Goal: Task Accomplishment & Management: Complete application form

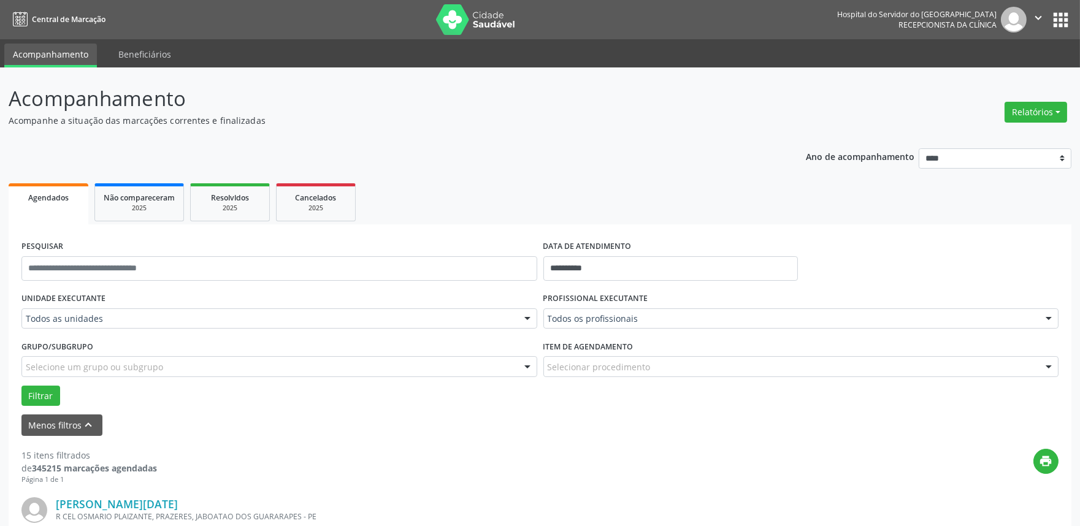
click at [90, 311] on div "Todos as unidades" at bounding box center [279, 319] width 516 height 21
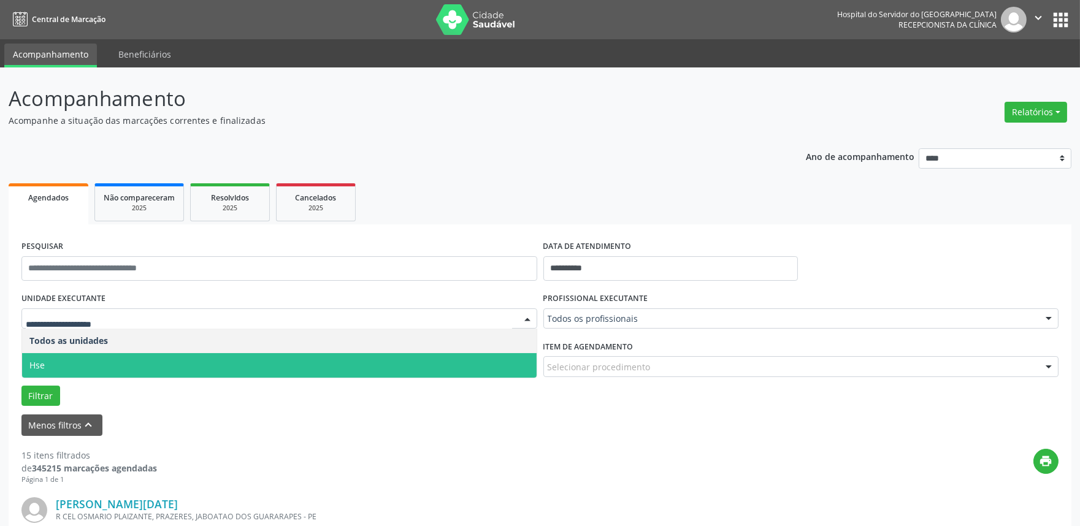
click at [86, 362] on span "Hse" at bounding box center [279, 365] width 515 height 25
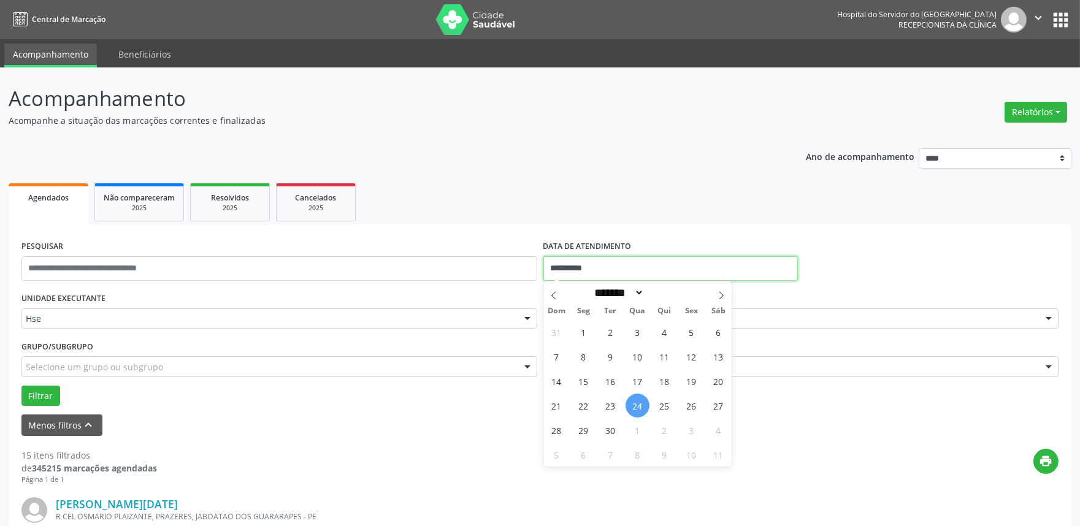
click at [629, 261] on input "**********" at bounding box center [670, 268] width 255 height 25
click at [632, 402] on span "24" at bounding box center [638, 406] width 24 height 24
type input "**********"
click at [632, 402] on span "24" at bounding box center [638, 406] width 24 height 24
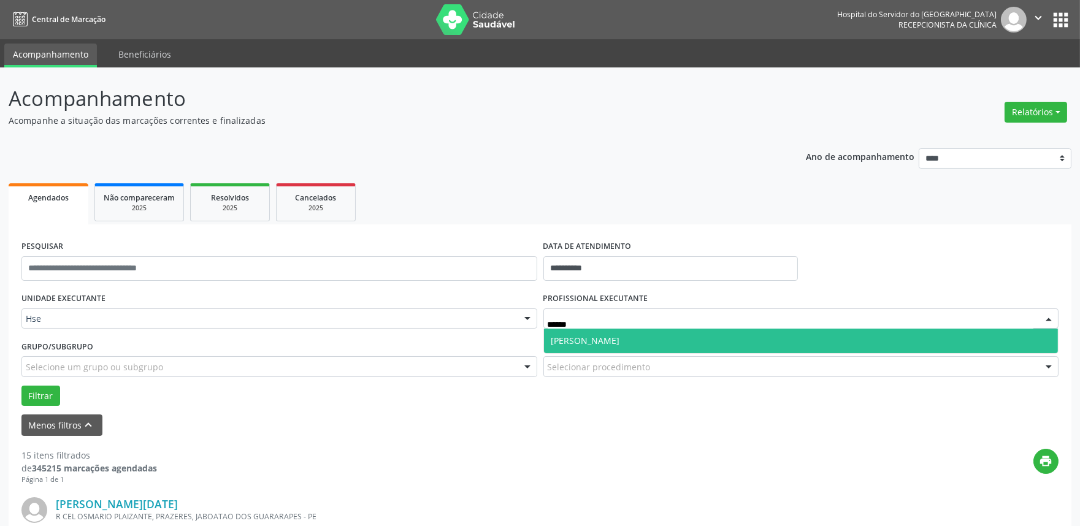
type input "*******"
click at [620, 340] on span "[PERSON_NAME]" at bounding box center [585, 341] width 69 height 12
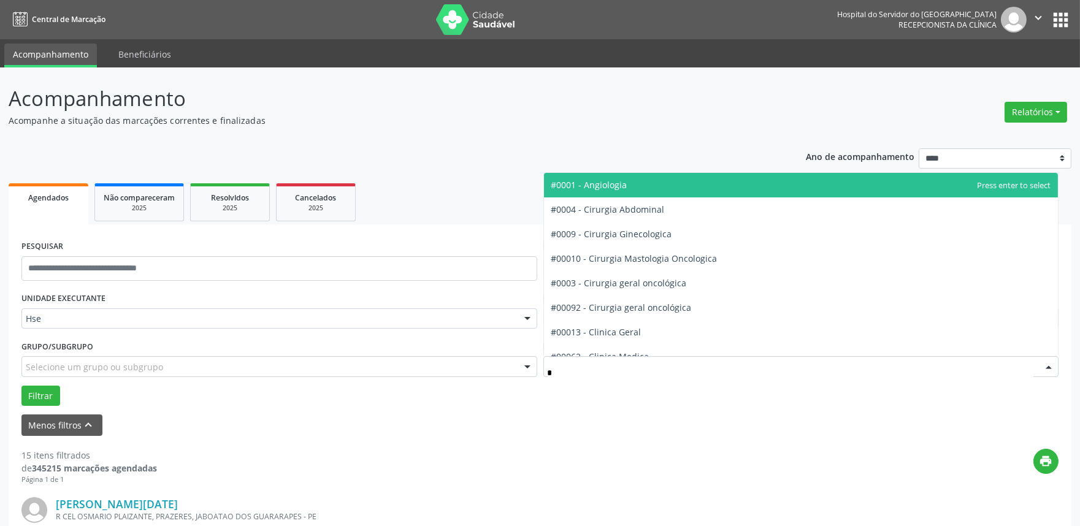
type input "**"
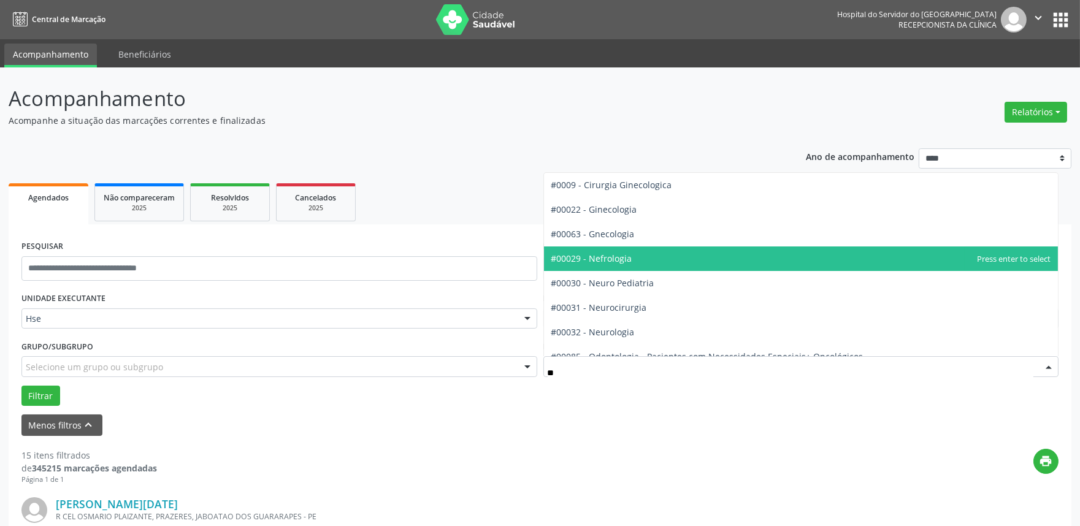
click at [631, 256] on span "#00029 - Nefrologia" at bounding box center [801, 259] width 515 height 25
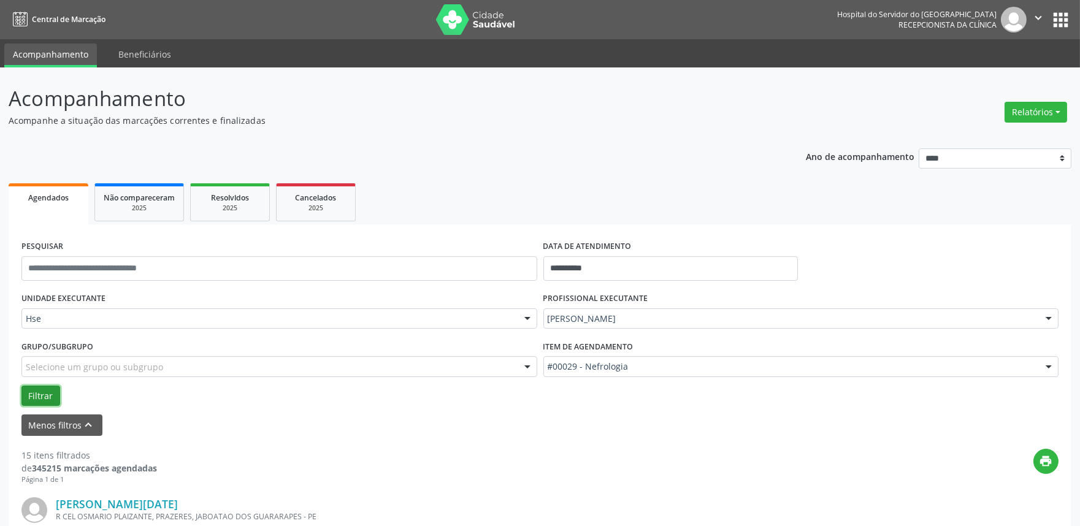
click at [40, 389] on button "Filtrar" at bounding box center [40, 396] width 39 height 21
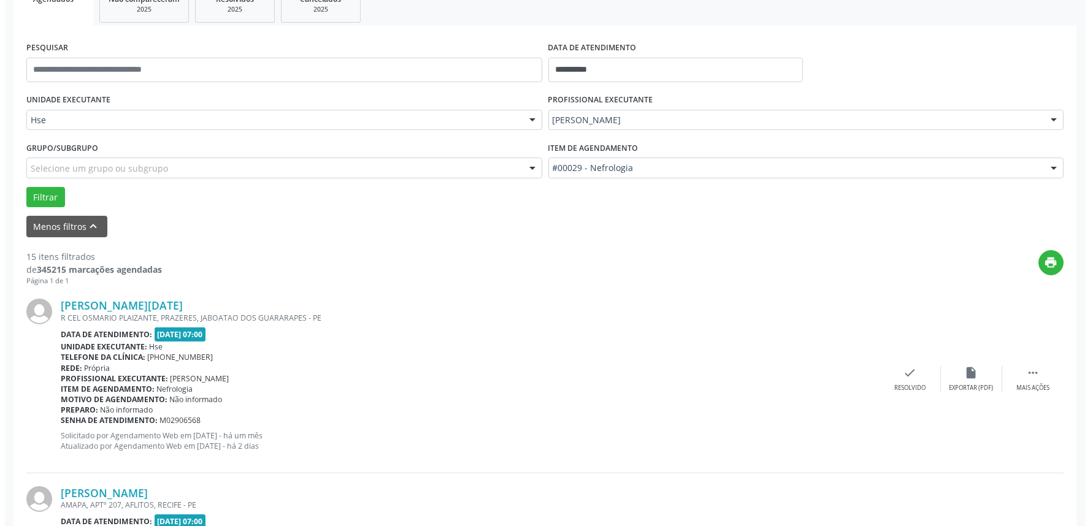
scroll to position [204, 0]
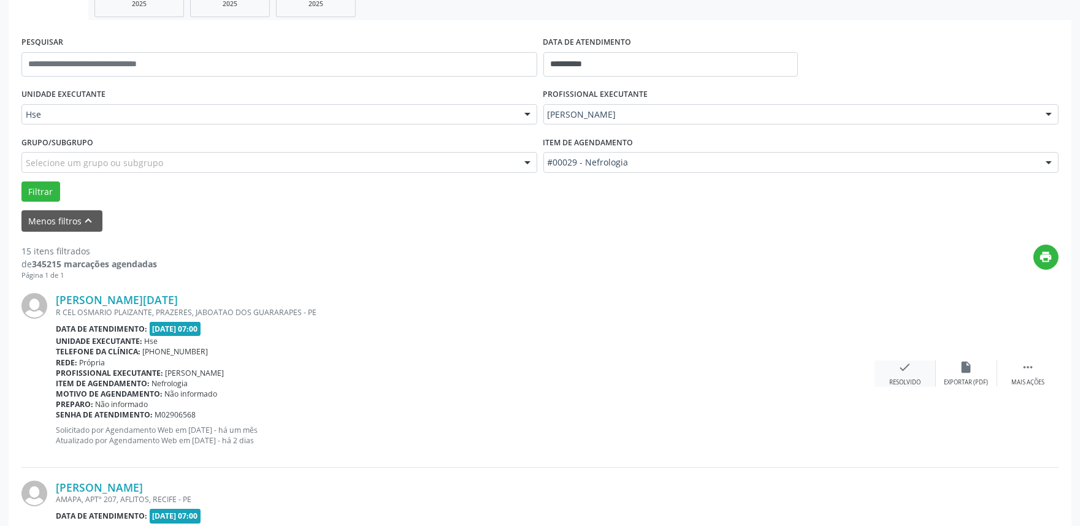
click at [906, 366] on icon "check" at bounding box center [905, 367] width 13 height 13
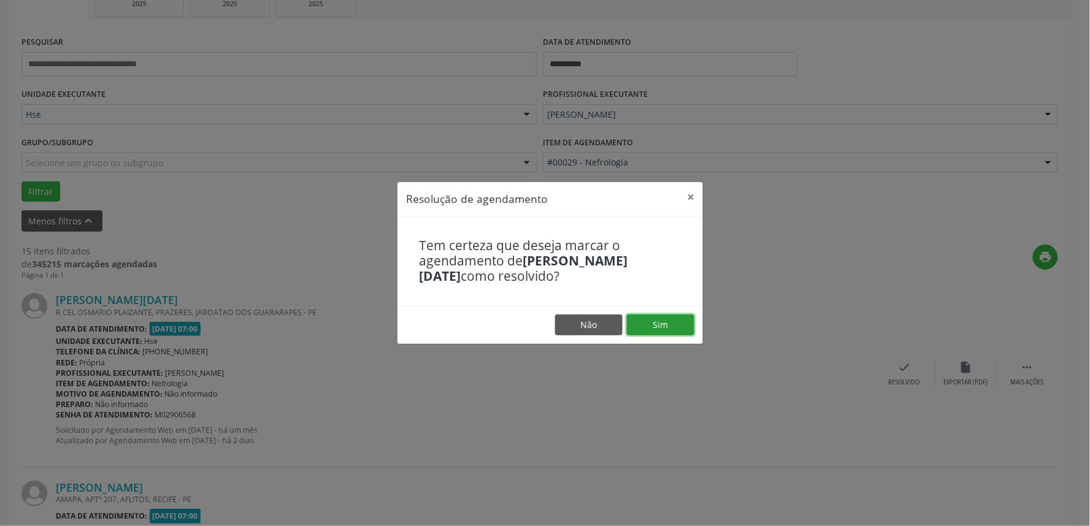
click at [677, 321] on button "Sim" at bounding box center [660, 325] width 67 height 21
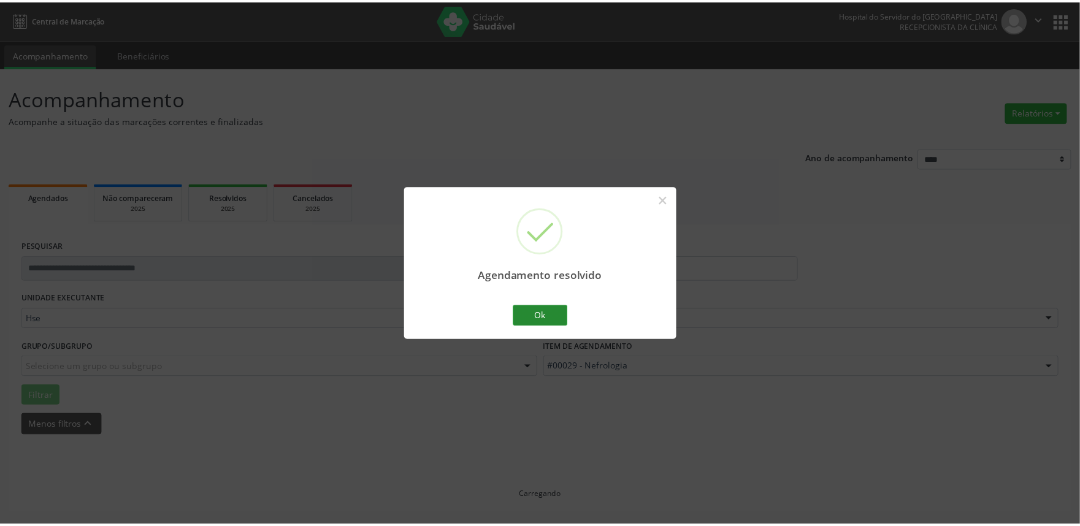
scroll to position [0, 0]
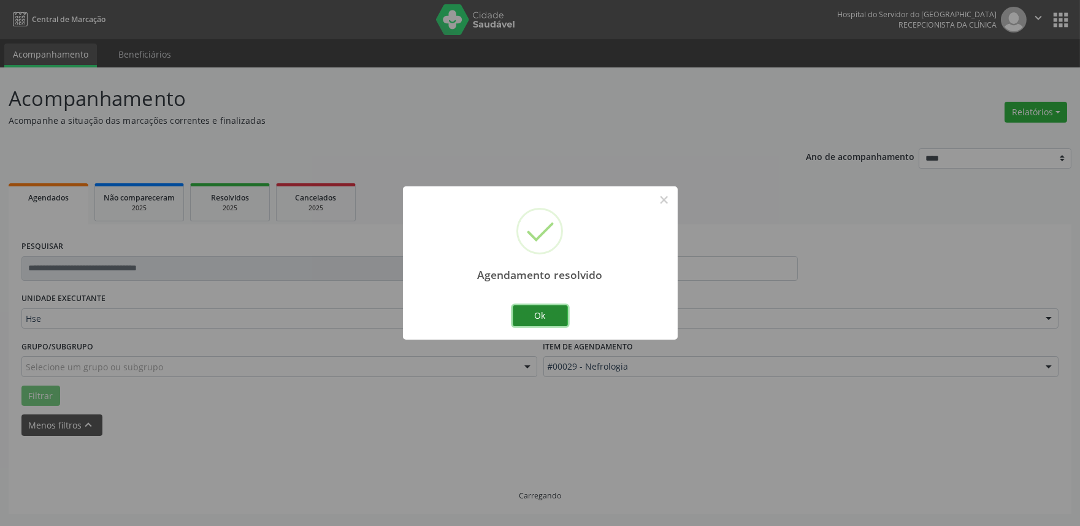
click at [539, 311] on button "Ok" at bounding box center [540, 315] width 55 height 21
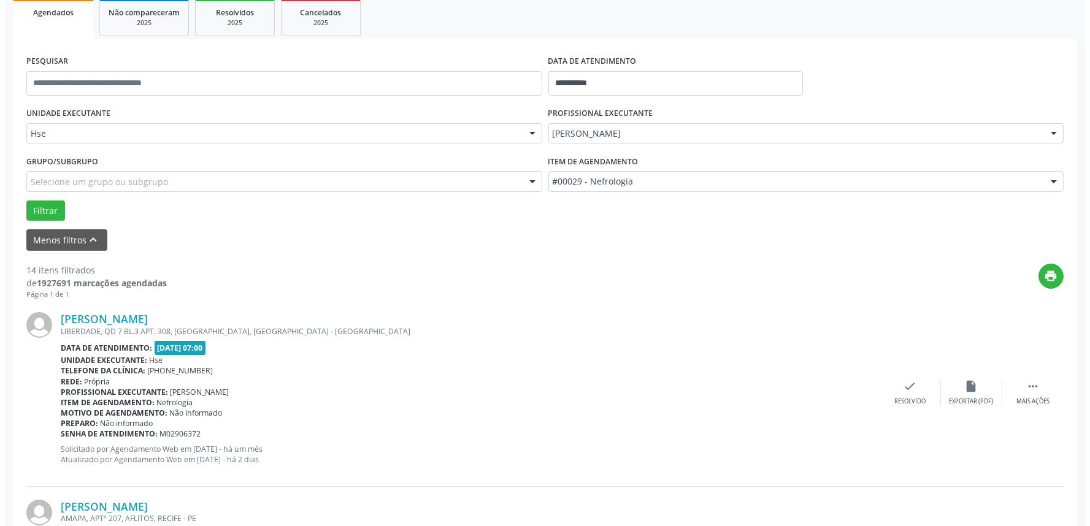
scroll to position [204, 0]
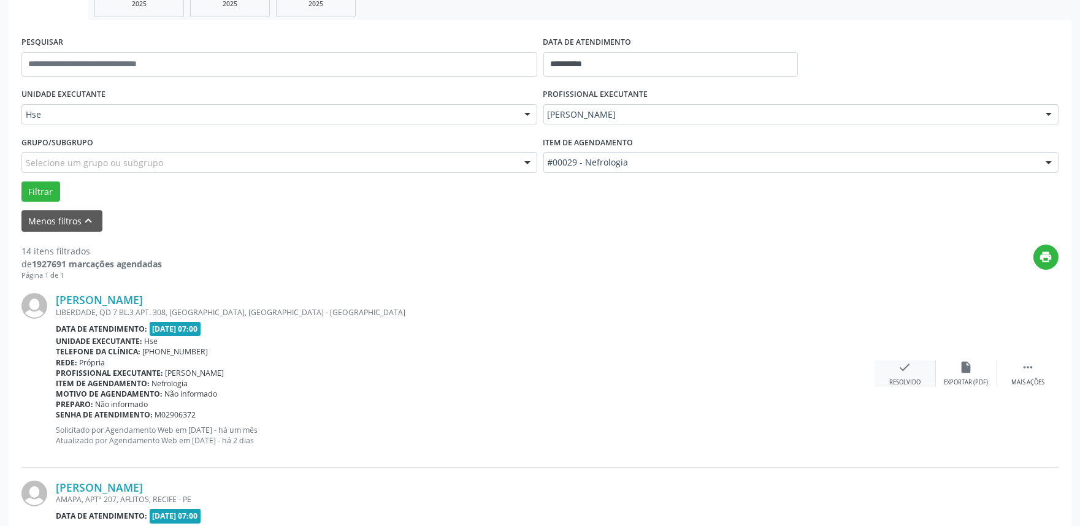
click at [904, 370] on icon "check" at bounding box center [905, 367] width 13 height 13
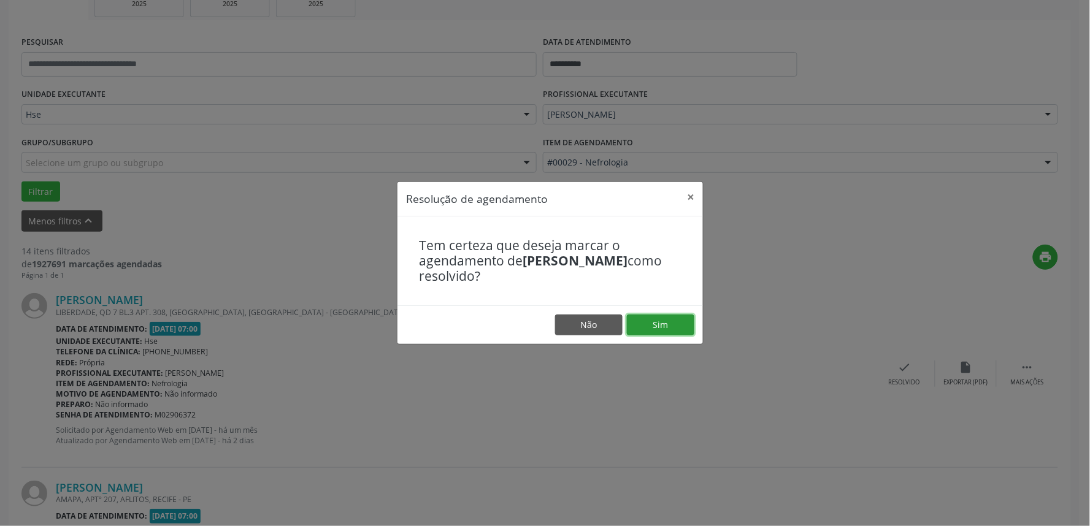
click at [677, 316] on button "Sim" at bounding box center [660, 325] width 67 height 21
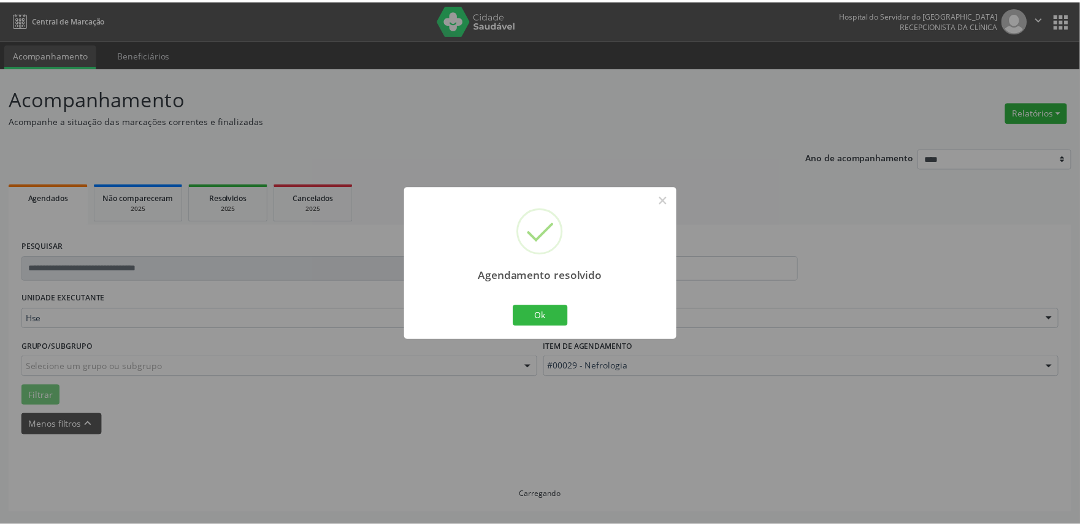
scroll to position [0, 0]
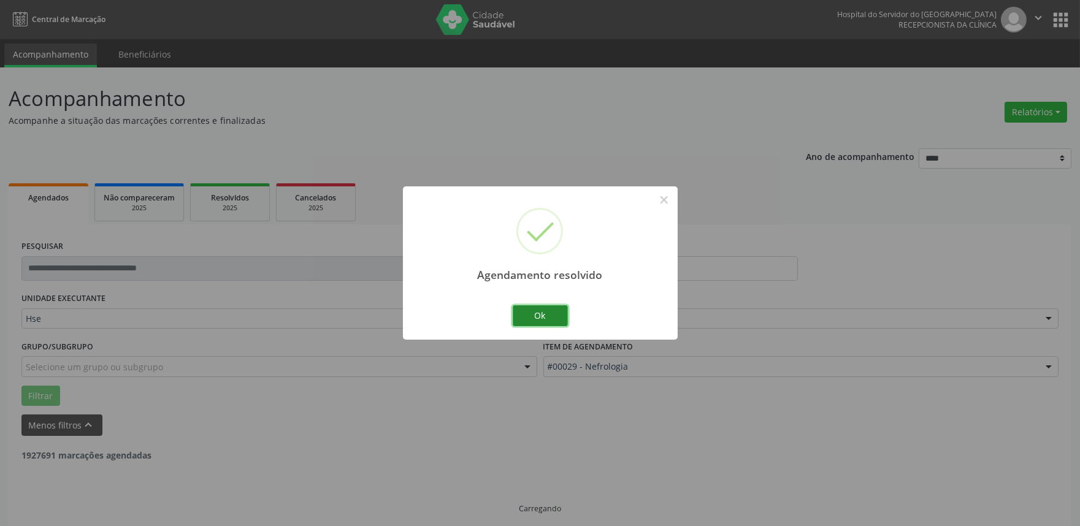
click at [532, 312] on button "Ok" at bounding box center [540, 315] width 55 height 21
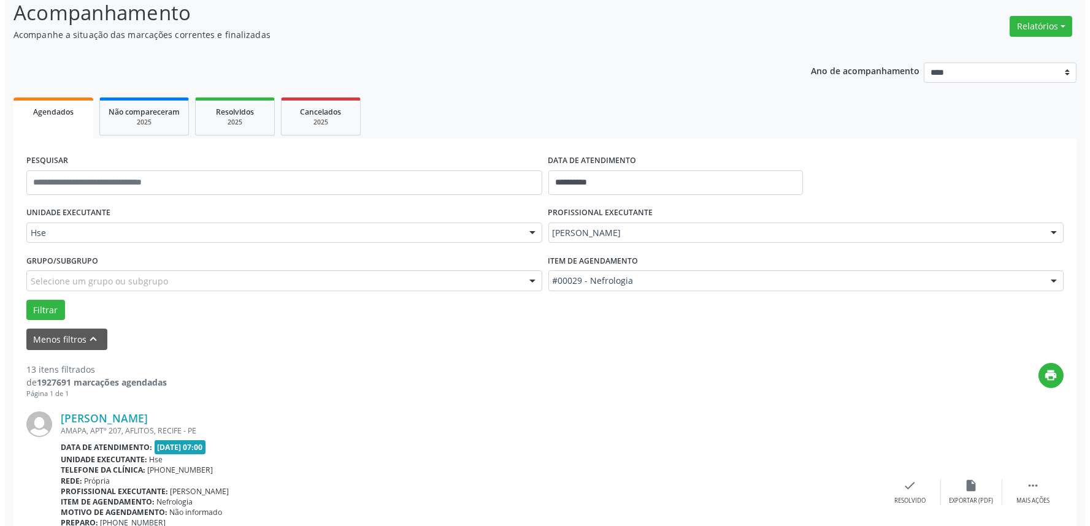
scroll to position [272, 0]
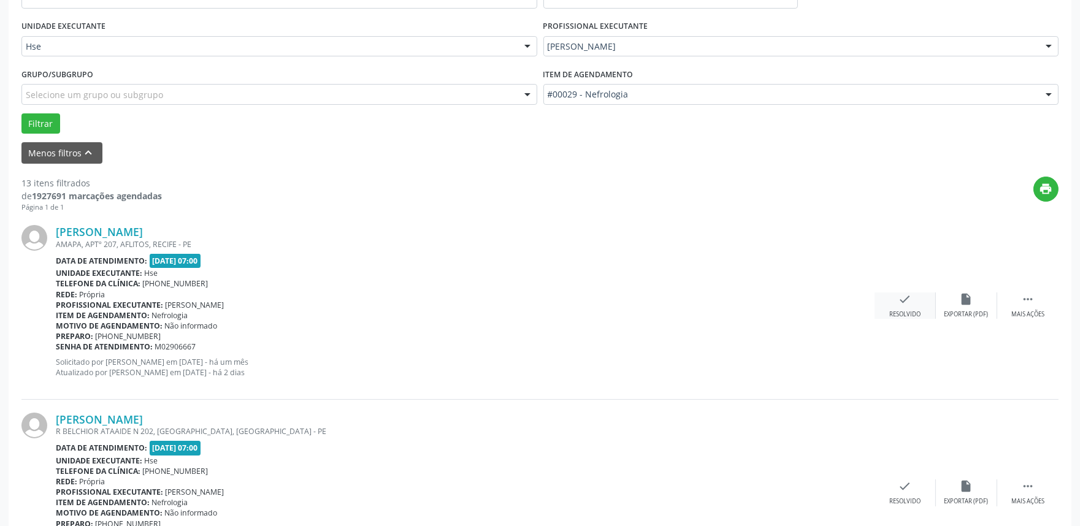
click at [900, 297] on icon "check" at bounding box center [905, 299] width 13 height 13
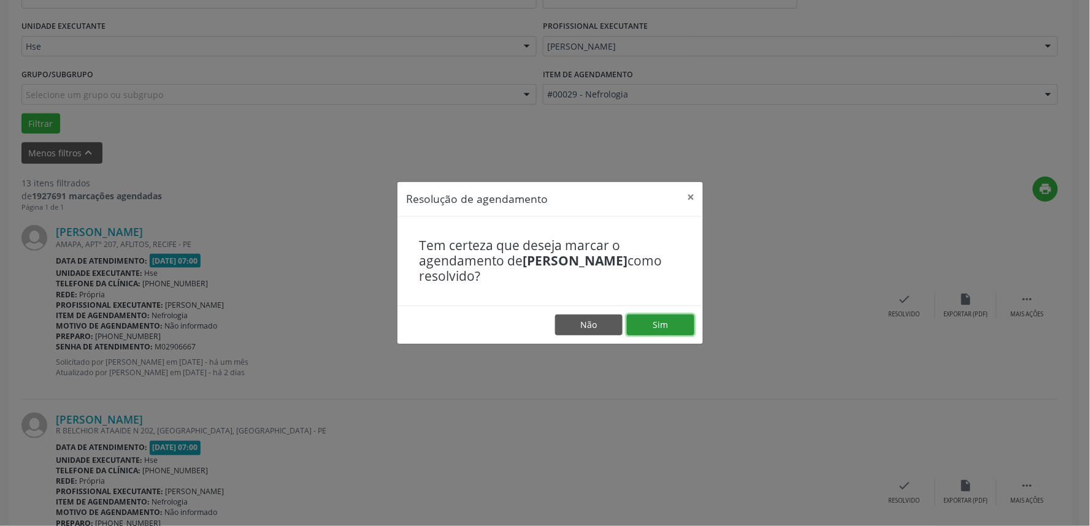
click at [659, 320] on button "Sim" at bounding box center [660, 325] width 67 height 21
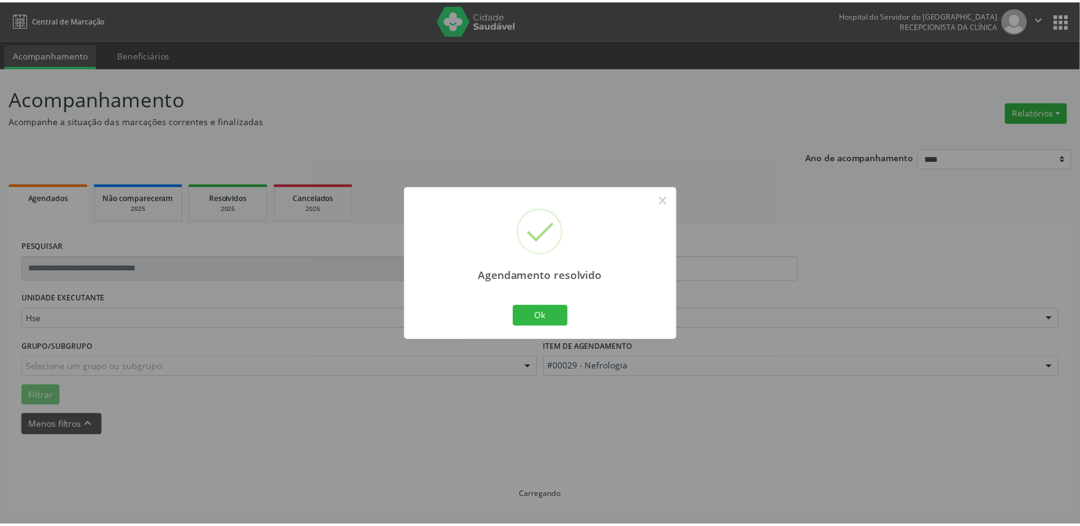
scroll to position [0, 0]
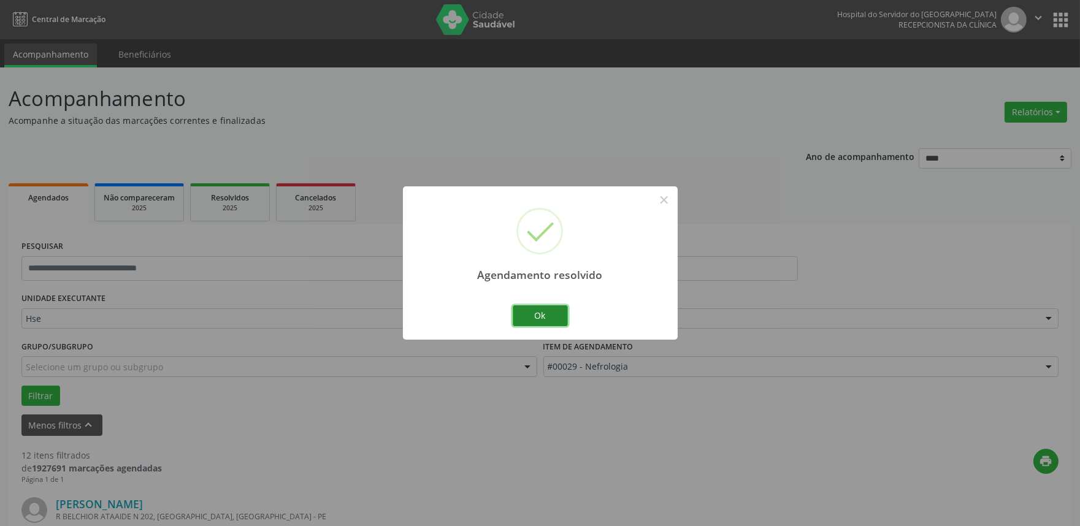
click at [553, 309] on button "Ok" at bounding box center [540, 315] width 55 height 21
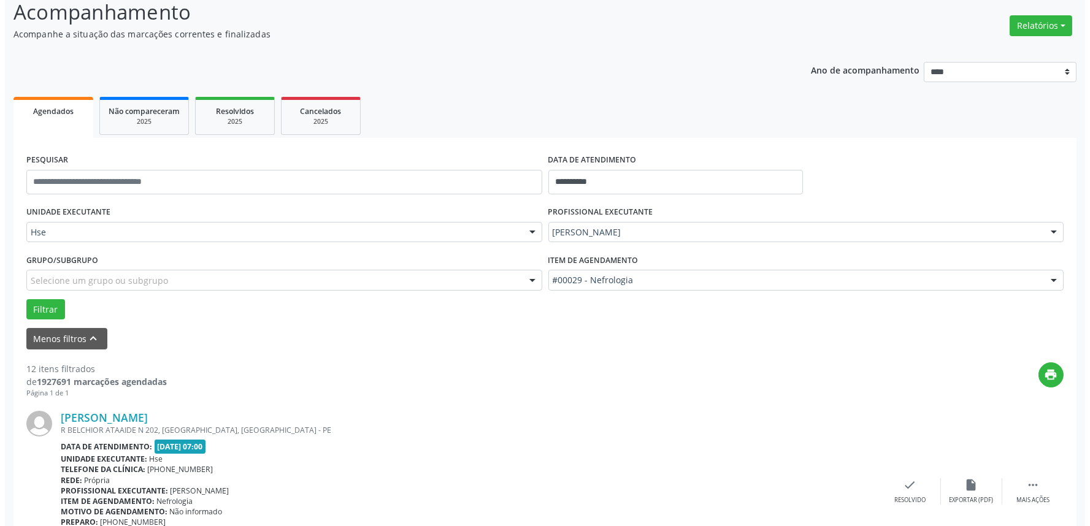
scroll to position [136, 0]
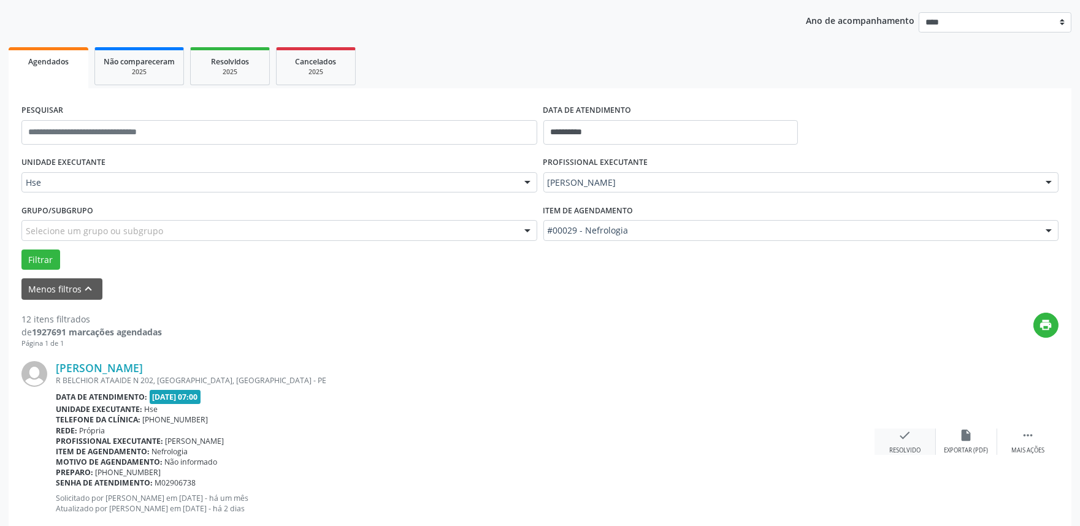
click at [909, 447] on div "Resolvido" at bounding box center [904, 451] width 31 height 9
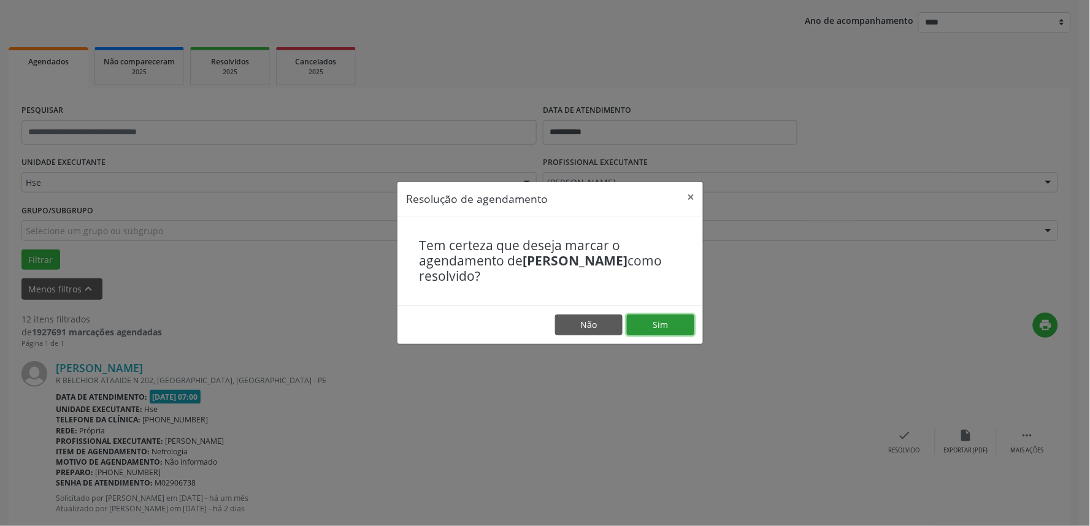
click at [653, 321] on button "Sim" at bounding box center [660, 325] width 67 height 21
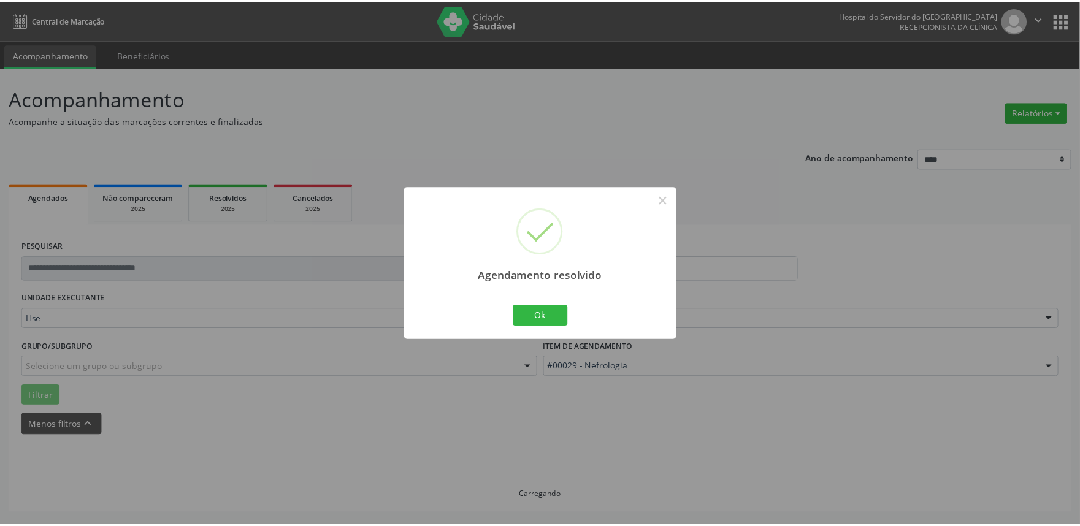
scroll to position [0, 0]
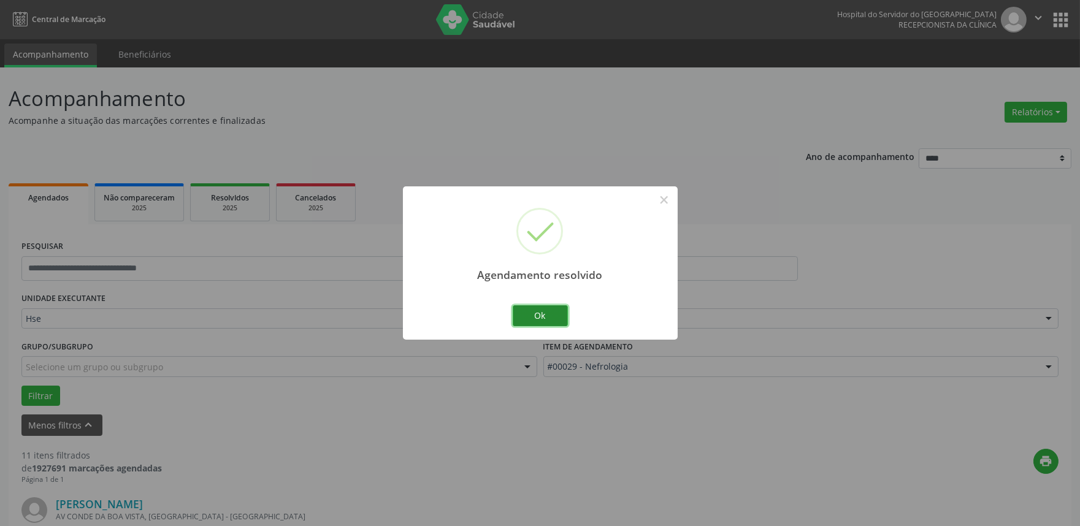
click at [537, 316] on button "Ok" at bounding box center [540, 315] width 55 height 21
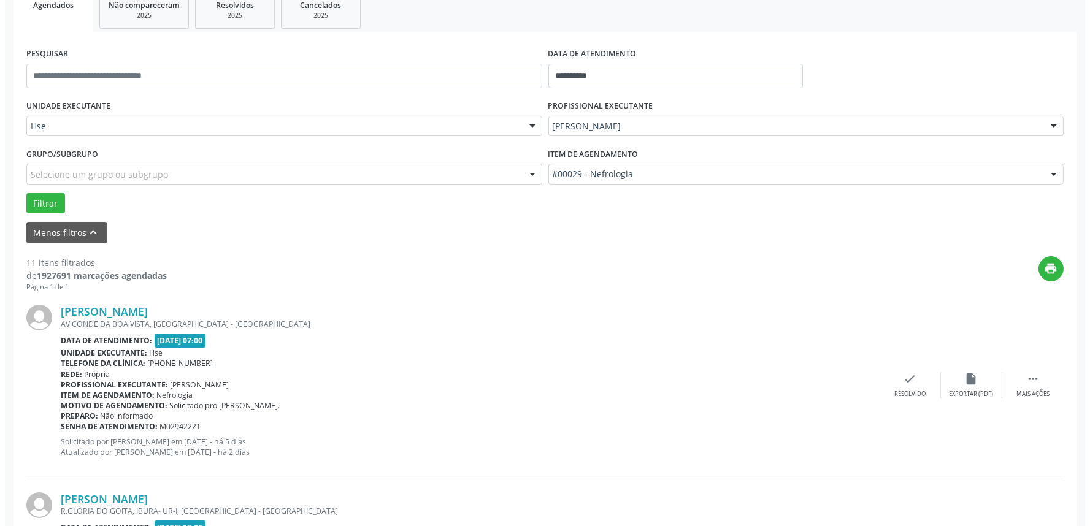
scroll to position [340, 0]
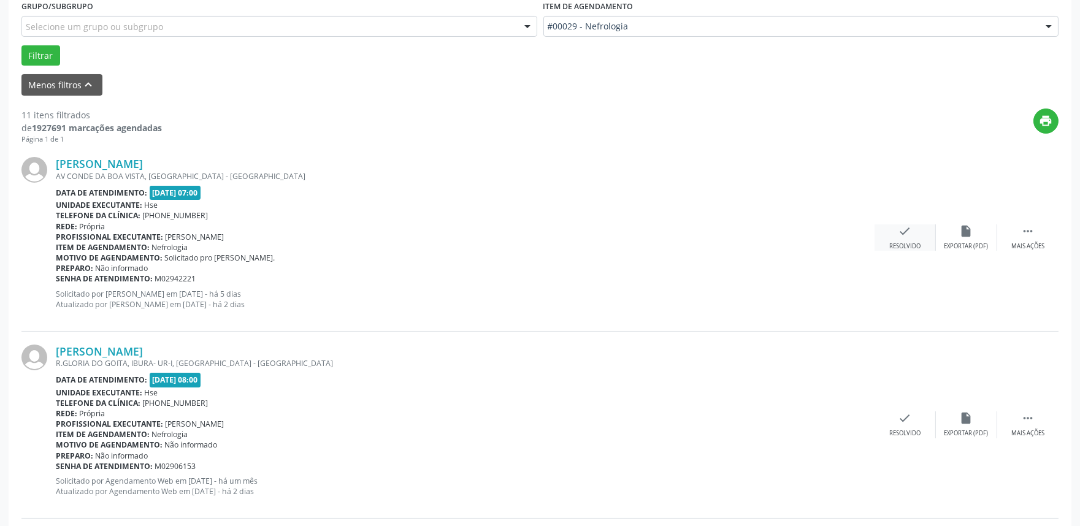
click at [900, 233] on icon "check" at bounding box center [905, 230] width 13 height 13
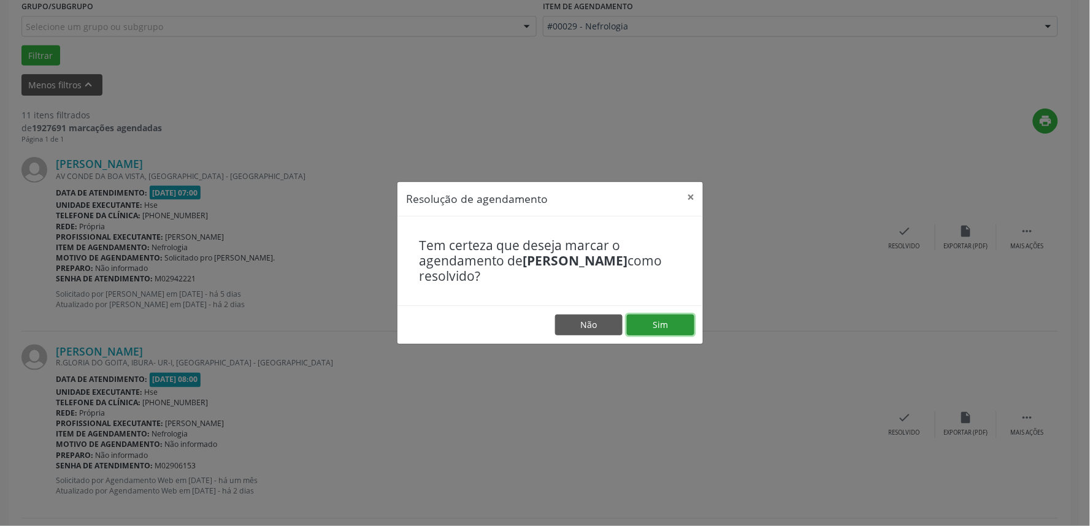
click at [669, 326] on button "Sim" at bounding box center [660, 325] width 67 height 21
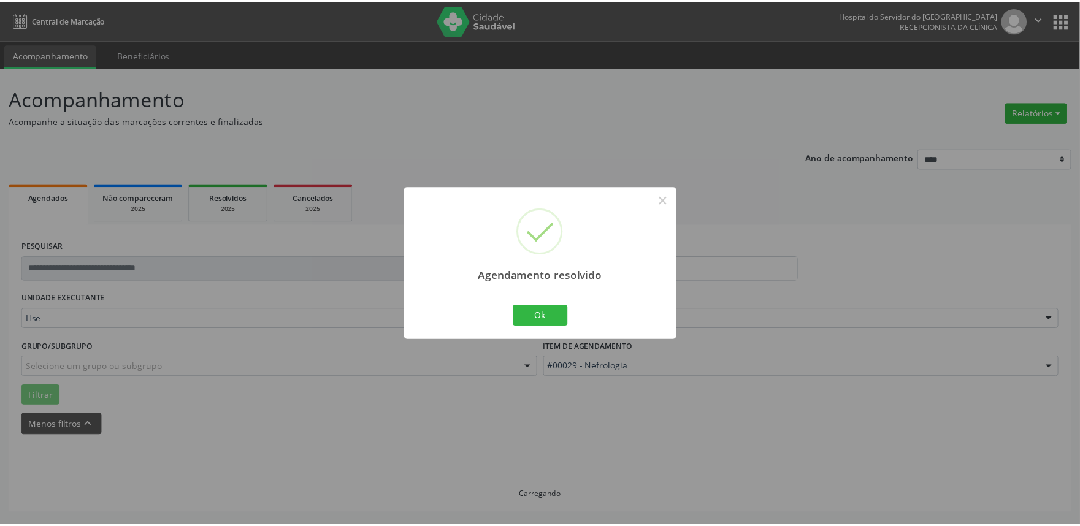
scroll to position [0, 0]
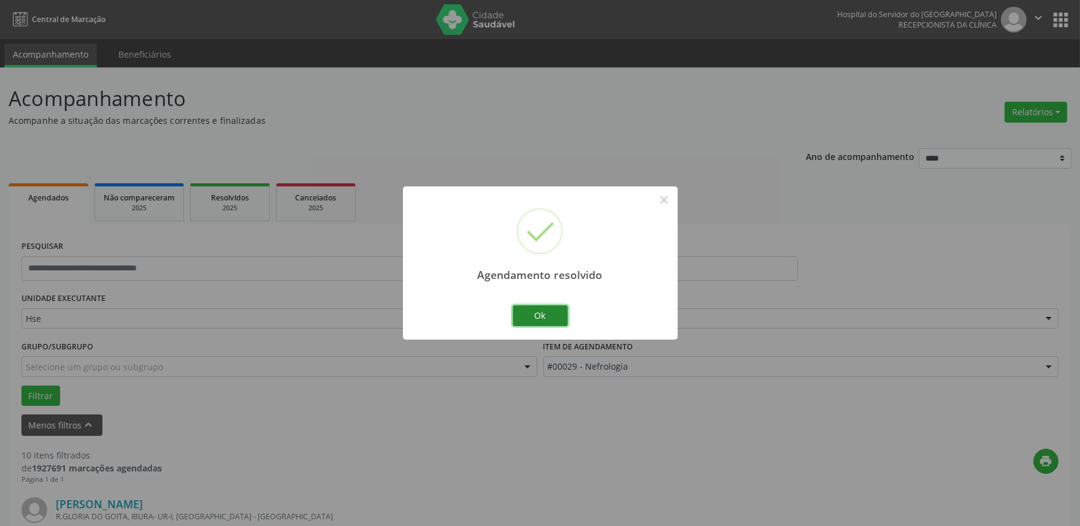
click at [552, 313] on button "Ok" at bounding box center [540, 315] width 55 height 21
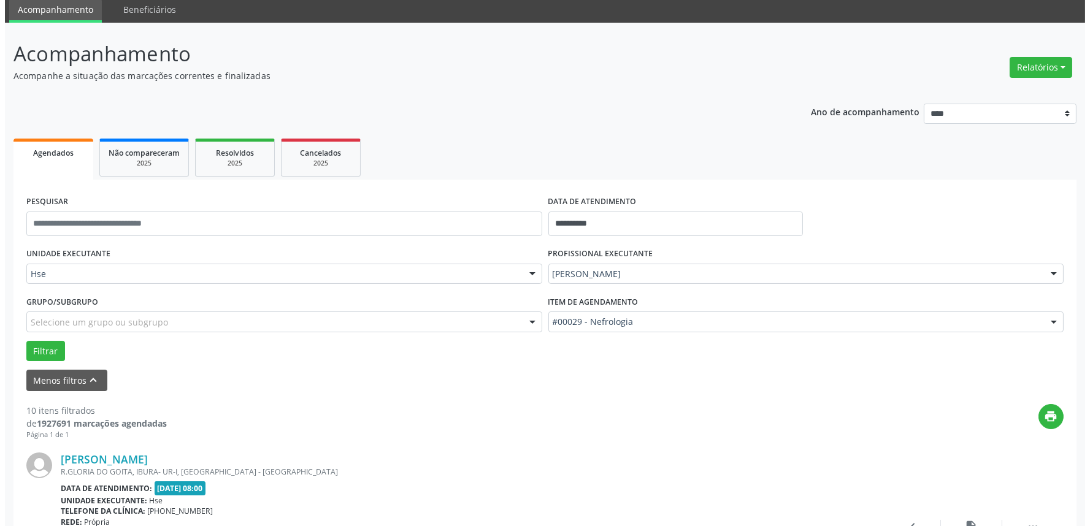
scroll to position [272, 0]
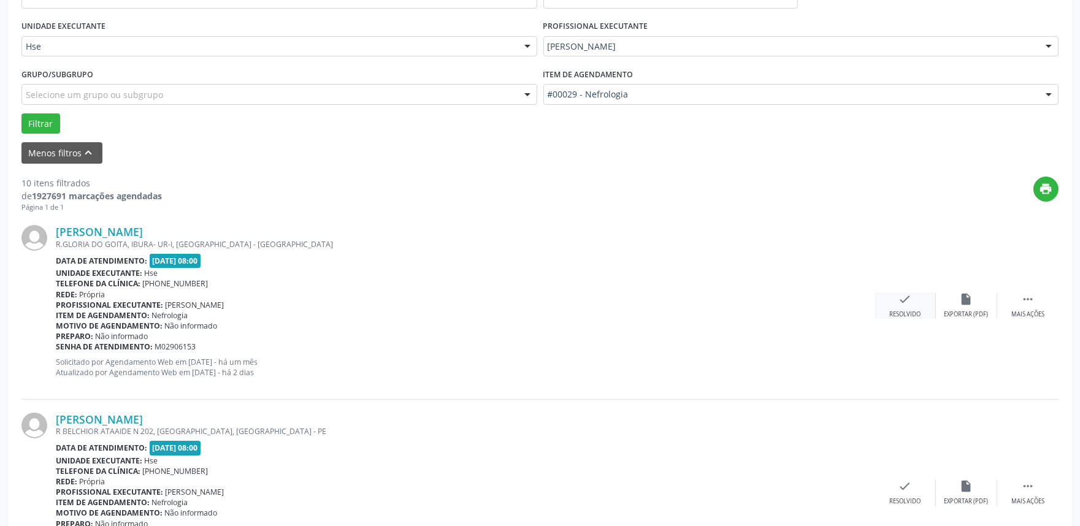
click at [910, 304] on icon "check" at bounding box center [905, 299] width 13 height 13
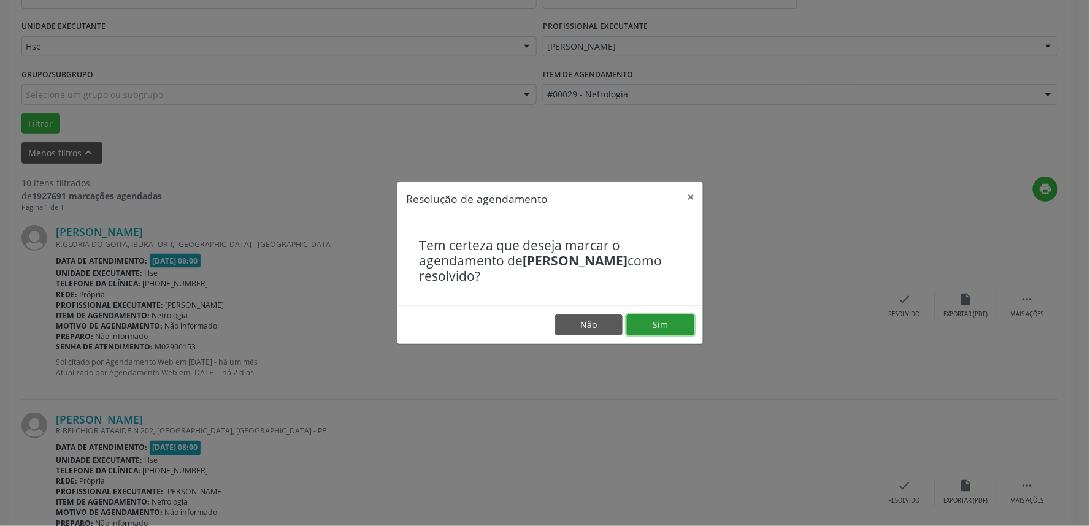
click at [669, 327] on button "Sim" at bounding box center [660, 325] width 67 height 21
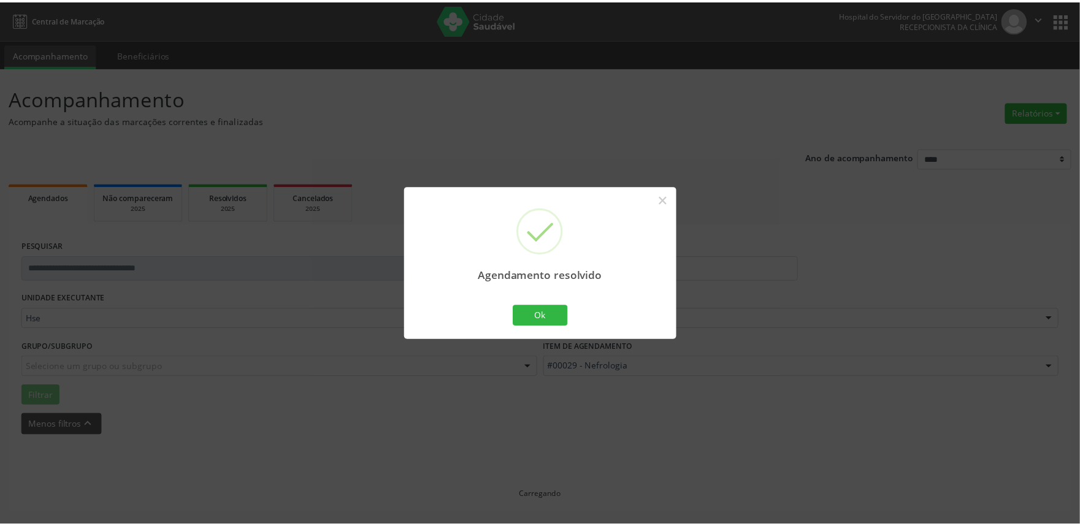
scroll to position [0, 0]
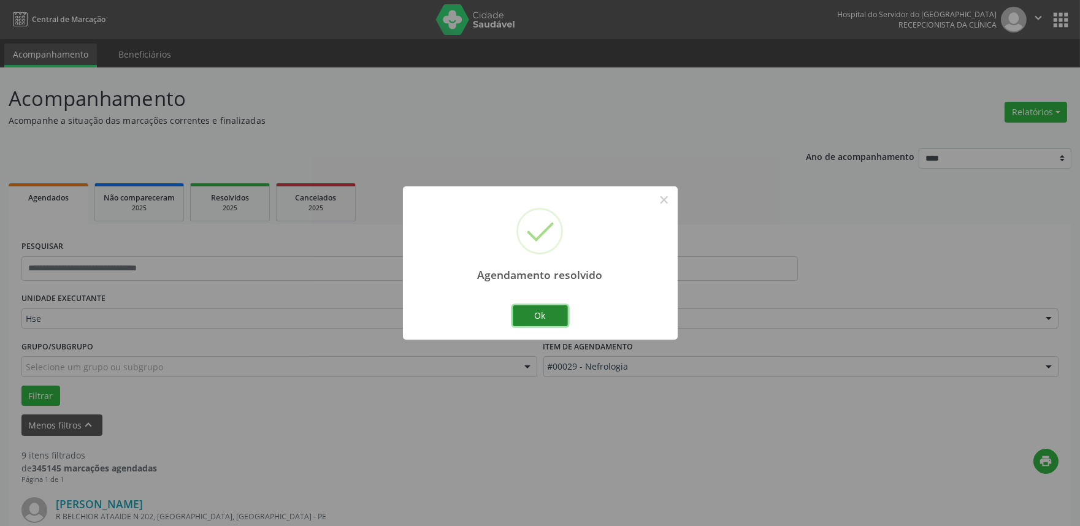
click at [553, 320] on button "Ok" at bounding box center [540, 315] width 55 height 21
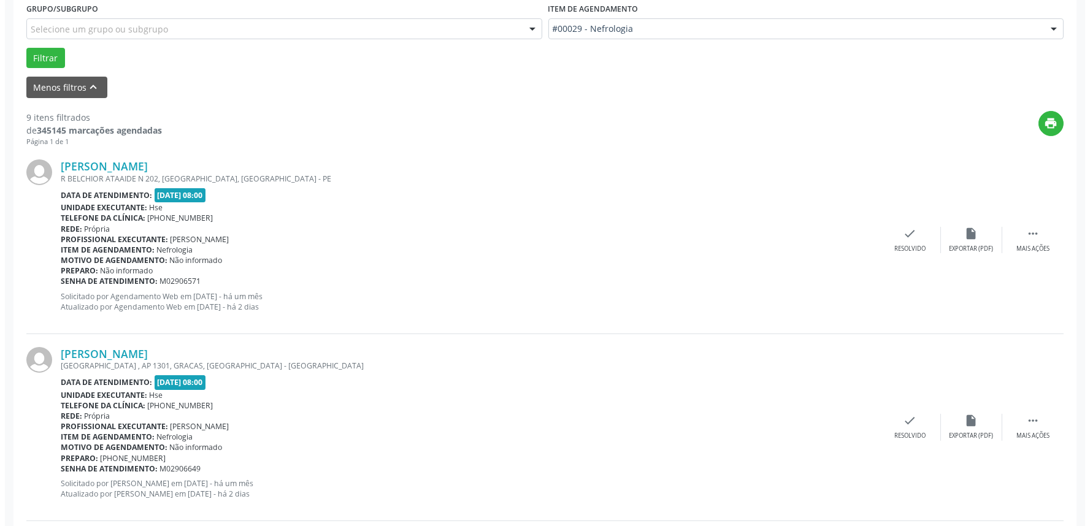
scroll to position [340, 0]
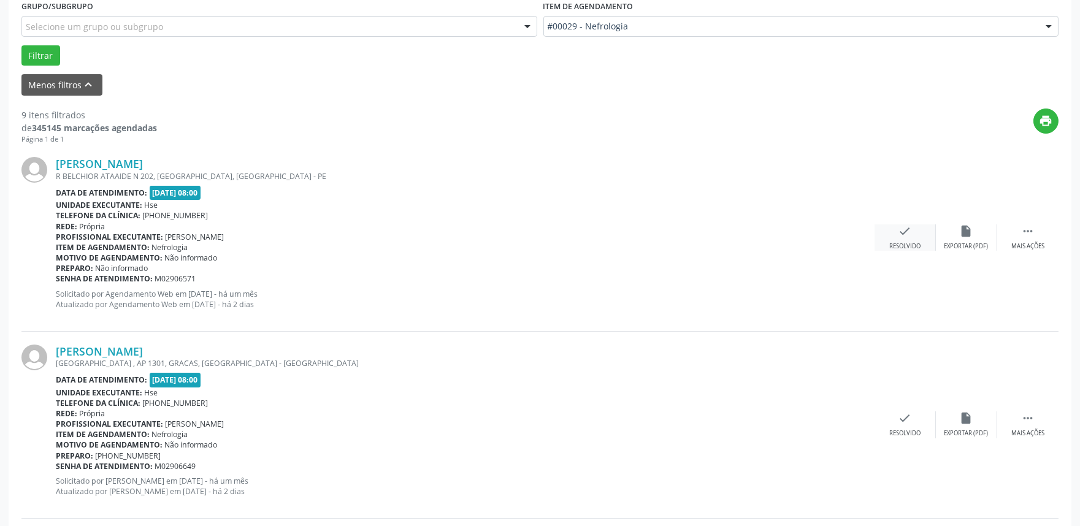
click at [902, 236] on icon "check" at bounding box center [905, 230] width 13 height 13
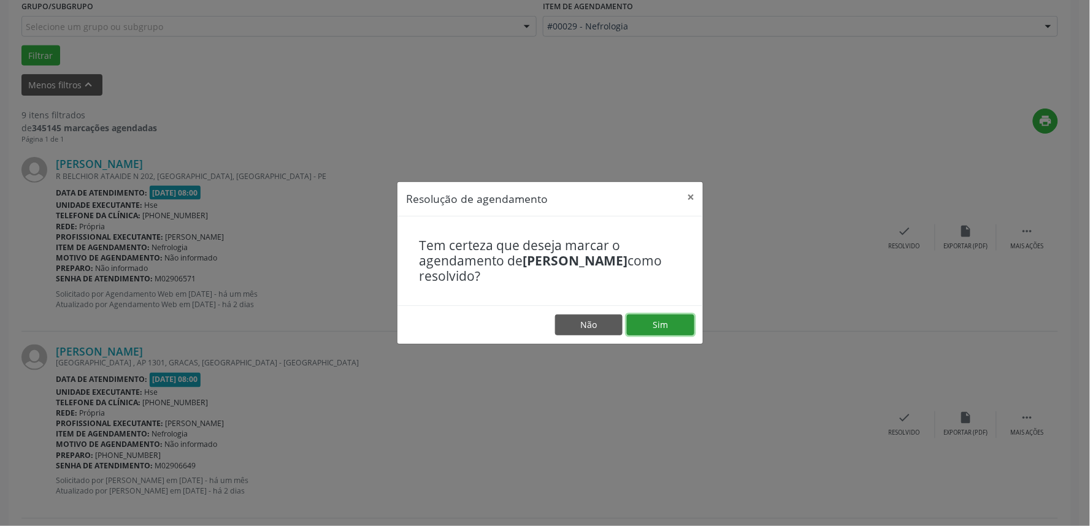
click at [667, 326] on button "Sim" at bounding box center [660, 325] width 67 height 21
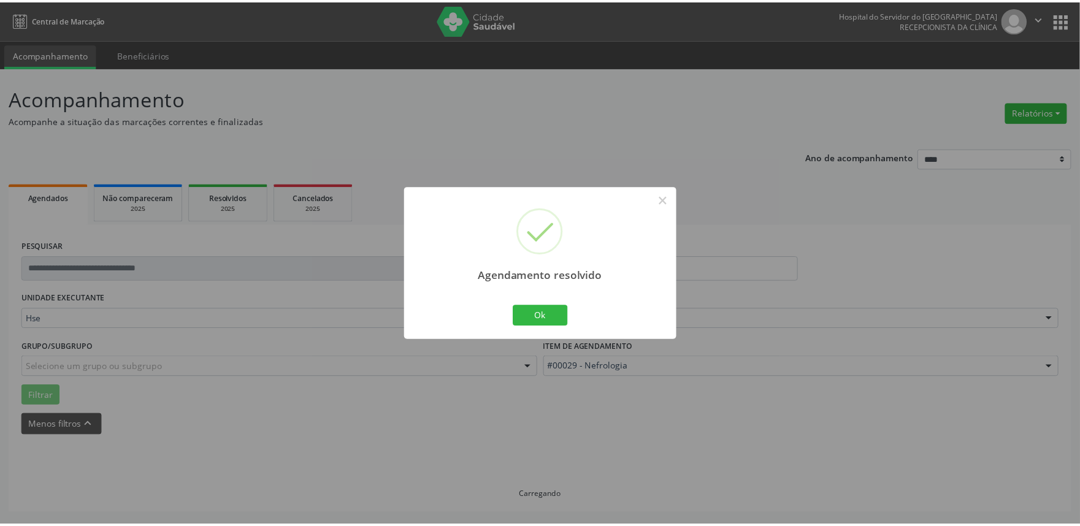
scroll to position [0, 0]
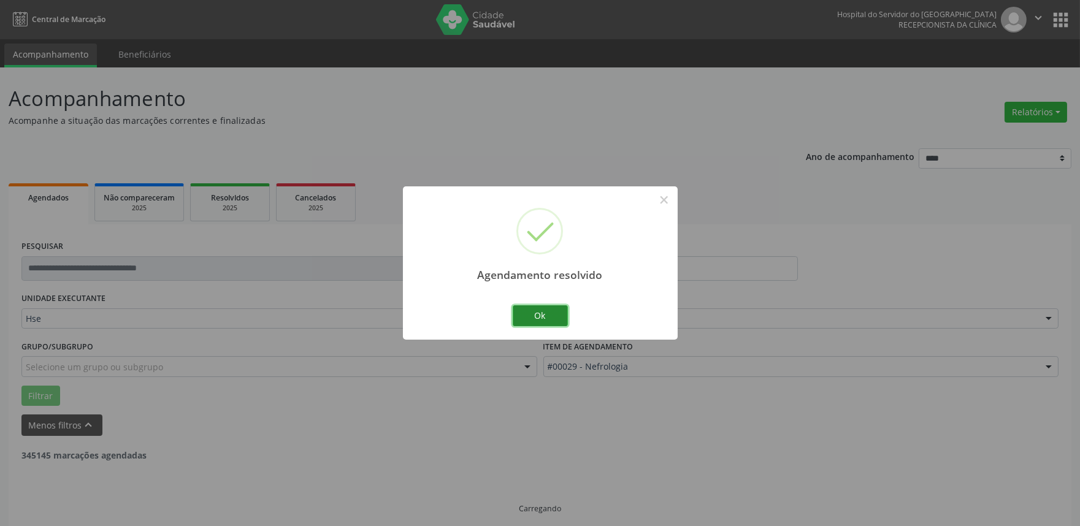
click at [526, 311] on button "Ok" at bounding box center [540, 315] width 55 height 21
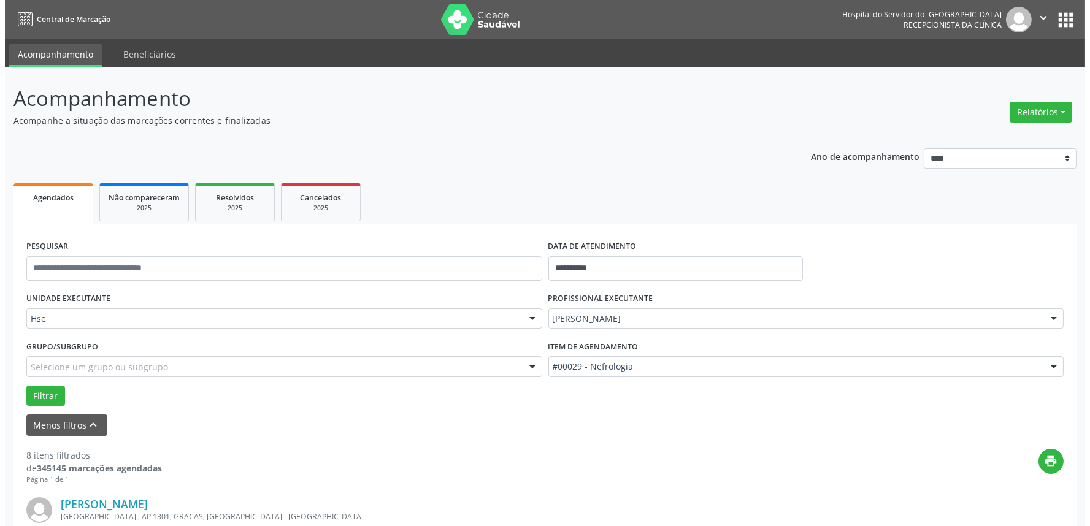
scroll to position [272, 0]
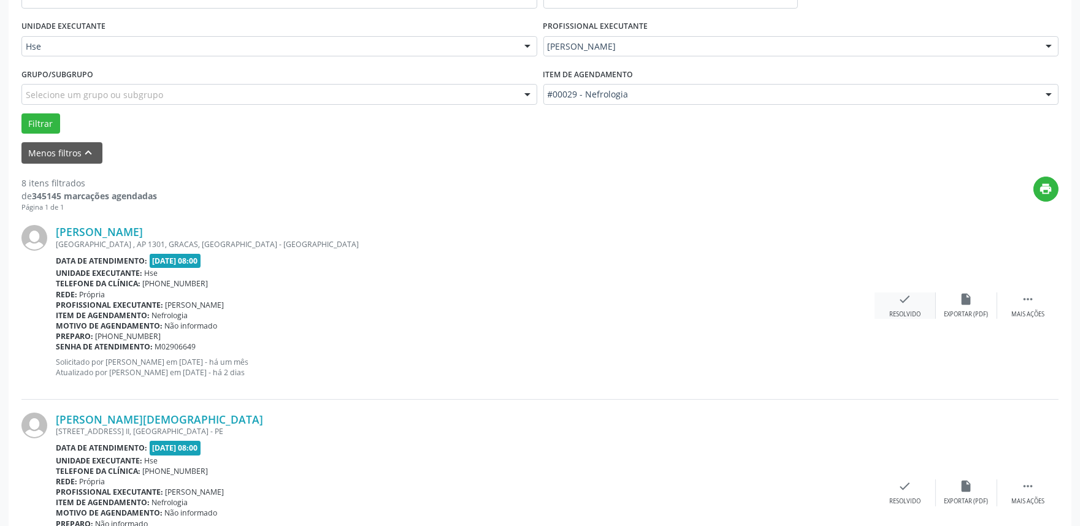
click at [904, 305] on icon "check" at bounding box center [905, 299] width 13 height 13
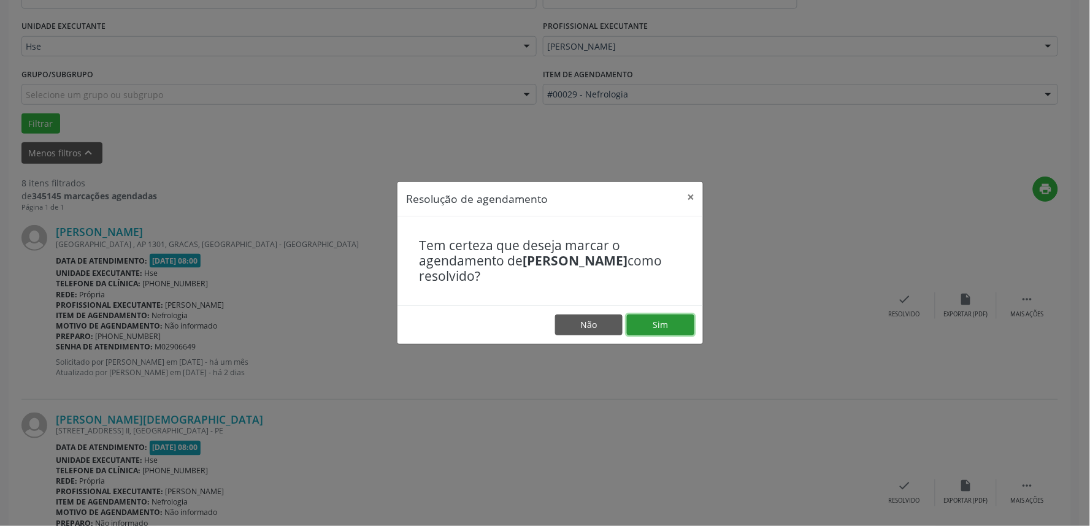
click at [677, 325] on button "Sim" at bounding box center [660, 325] width 67 height 21
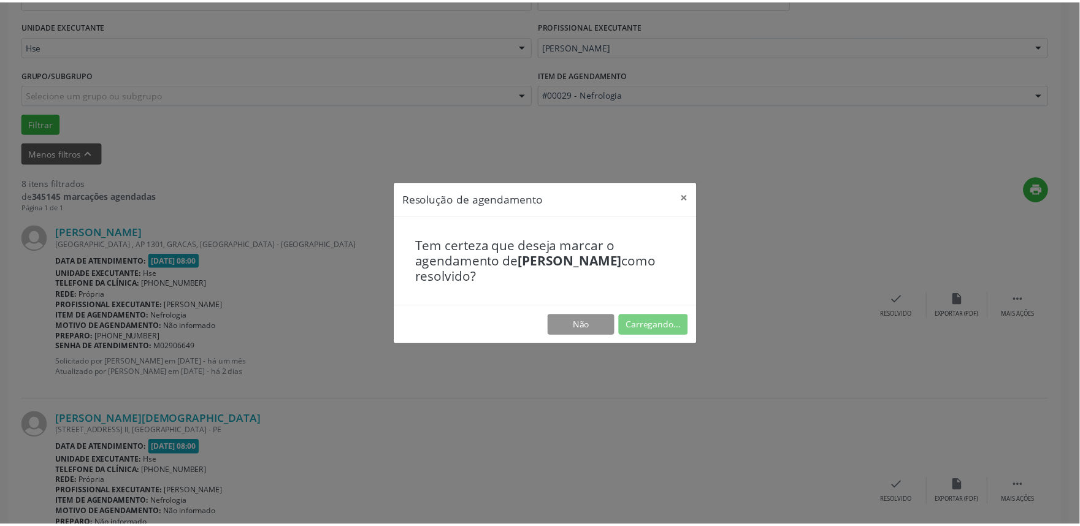
scroll to position [0, 0]
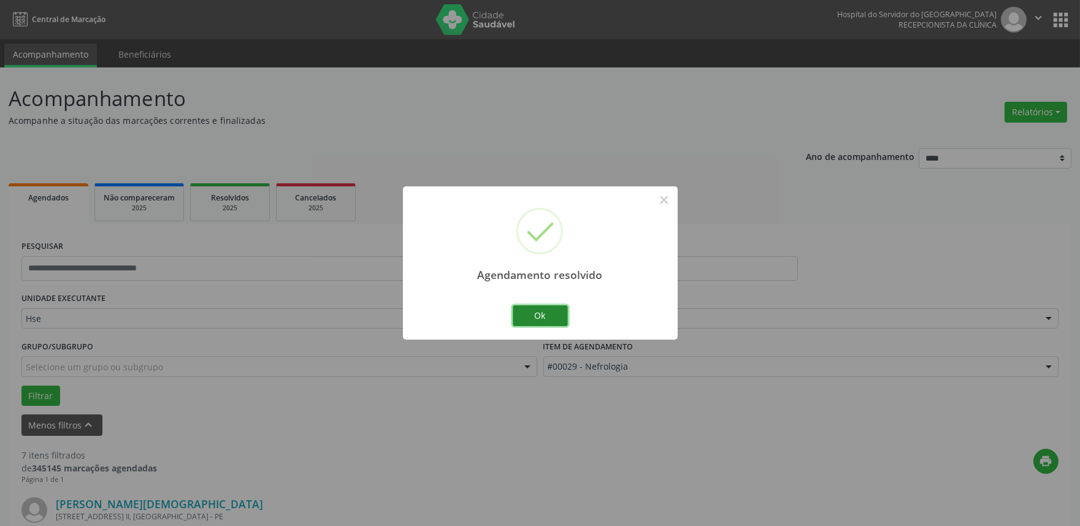
click at [540, 321] on button "Ok" at bounding box center [540, 315] width 55 height 21
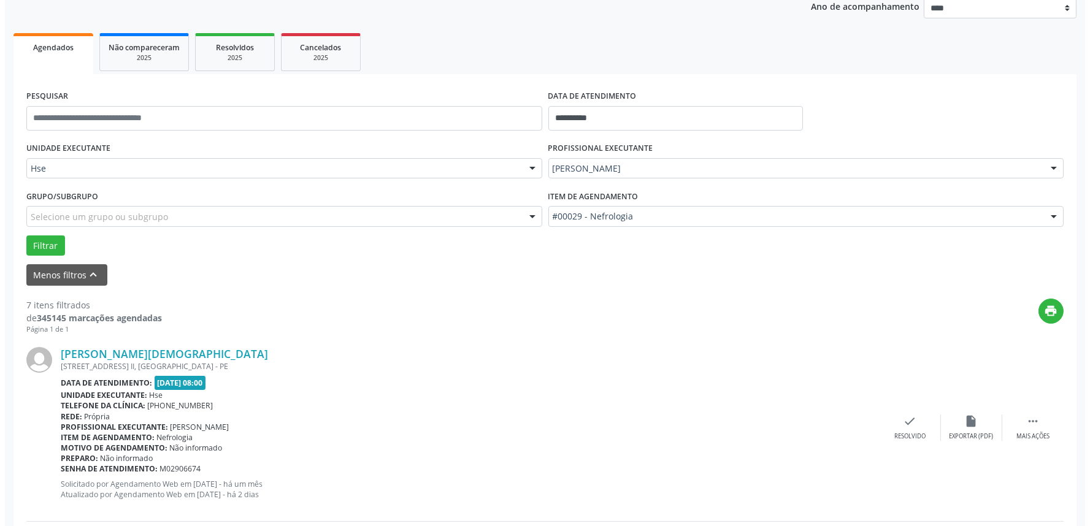
scroll to position [272, 0]
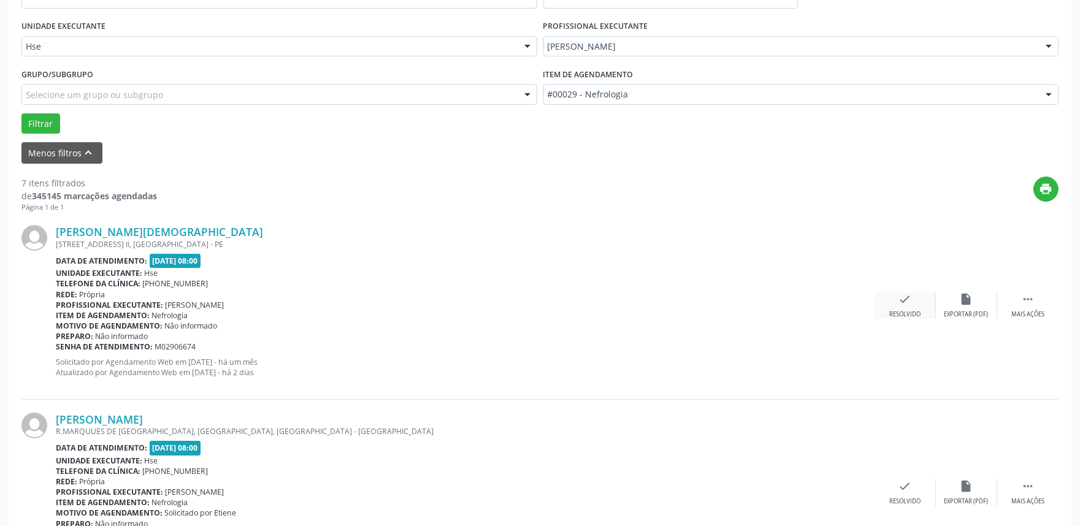
click at [897, 305] on div "check Resolvido" at bounding box center [905, 306] width 61 height 26
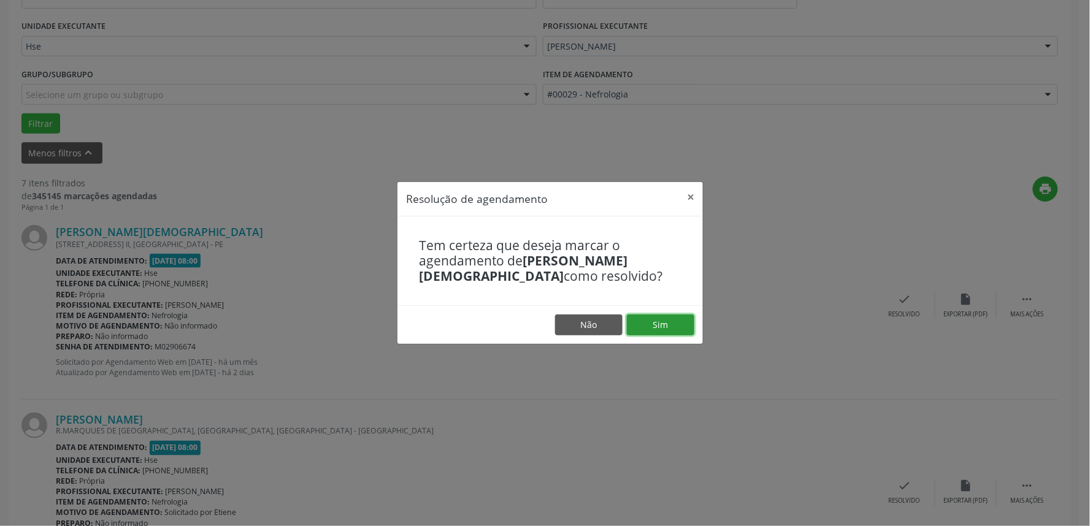
click at [649, 323] on button "Sim" at bounding box center [660, 325] width 67 height 21
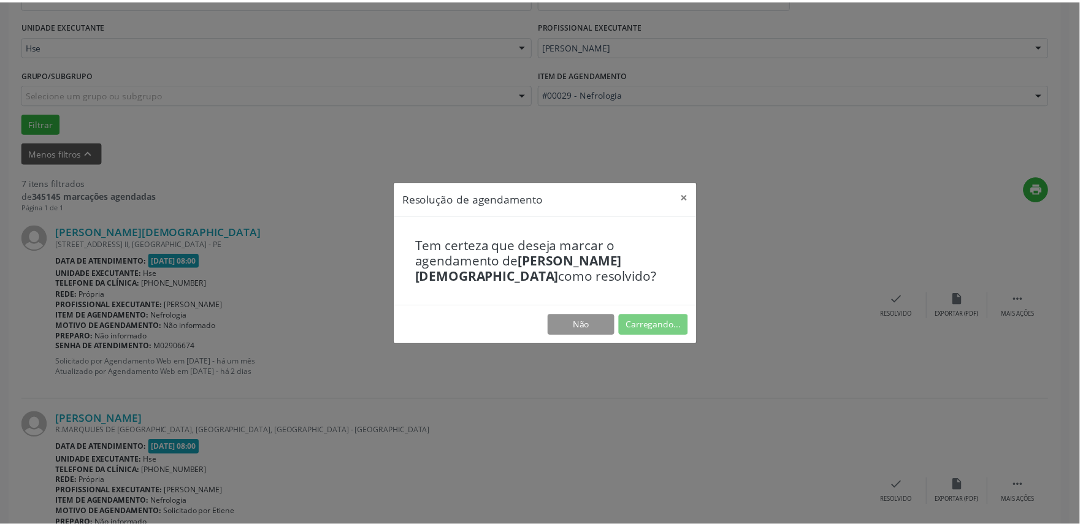
scroll to position [0, 0]
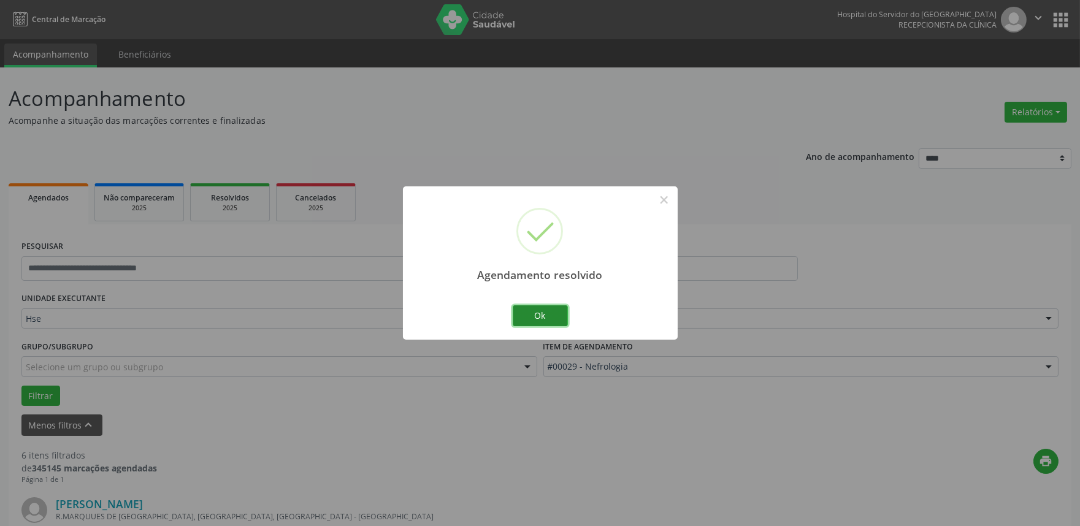
click at [539, 311] on button "Ok" at bounding box center [540, 315] width 55 height 21
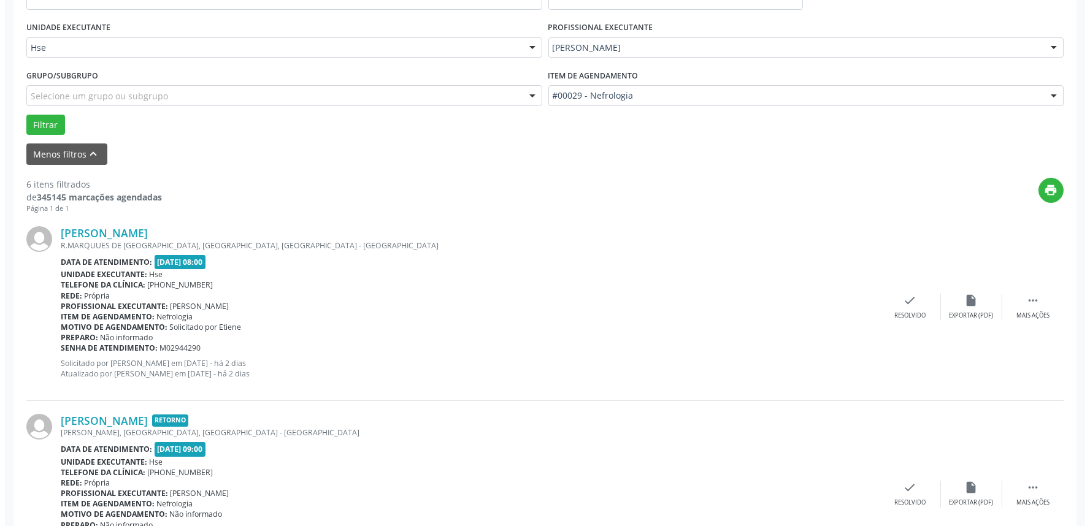
scroll to position [272, 0]
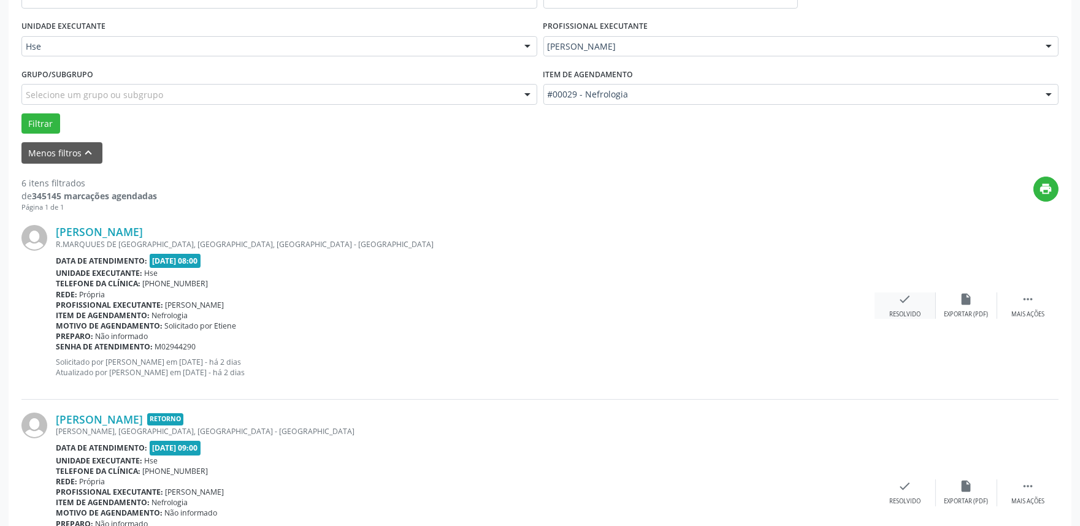
click at [905, 298] on icon "check" at bounding box center [905, 299] width 13 height 13
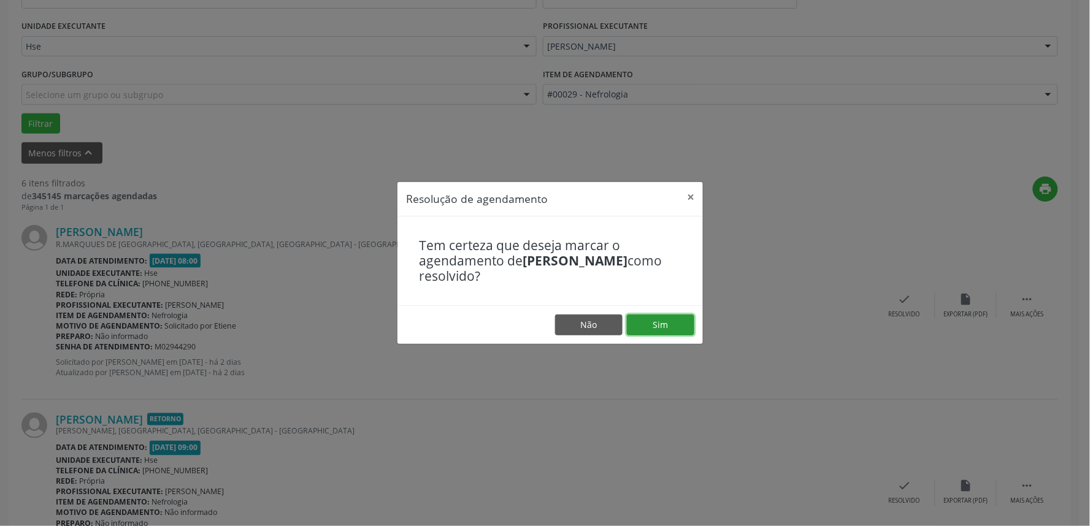
click at [654, 316] on button "Sim" at bounding box center [660, 325] width 67 height 21
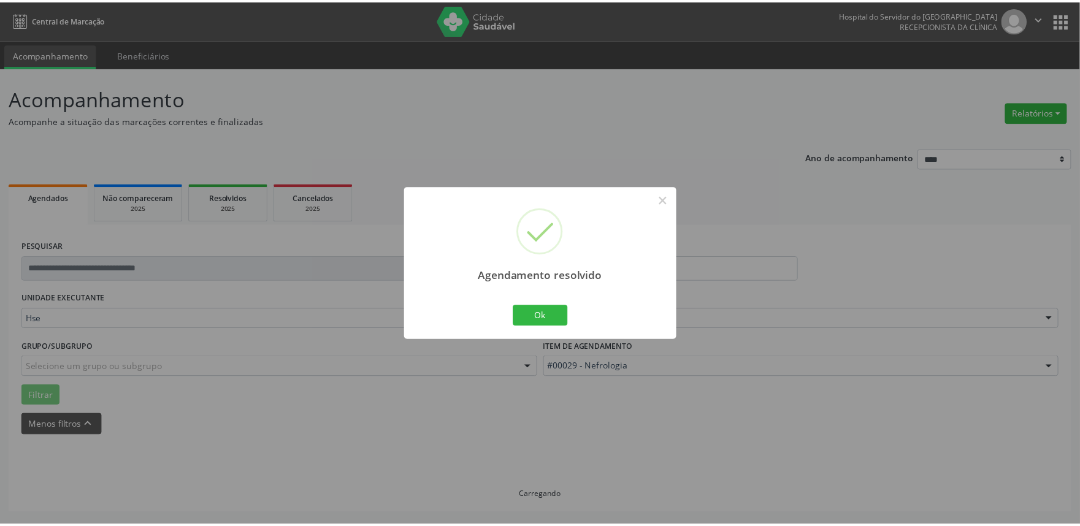
scroll to position [0, 0]
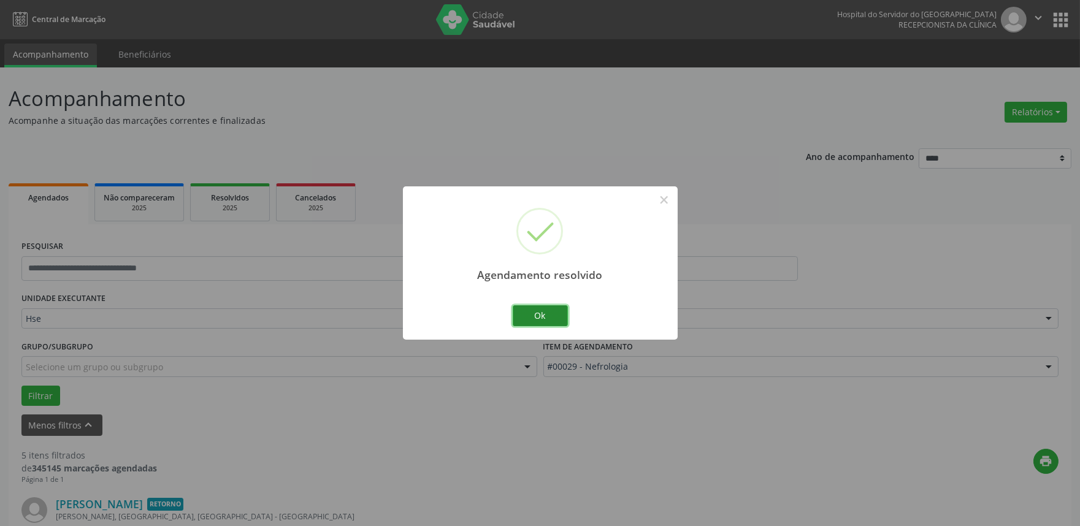
click at [548, 318] on button "Ok" at bounding box center [540, 315] width 55 height 21
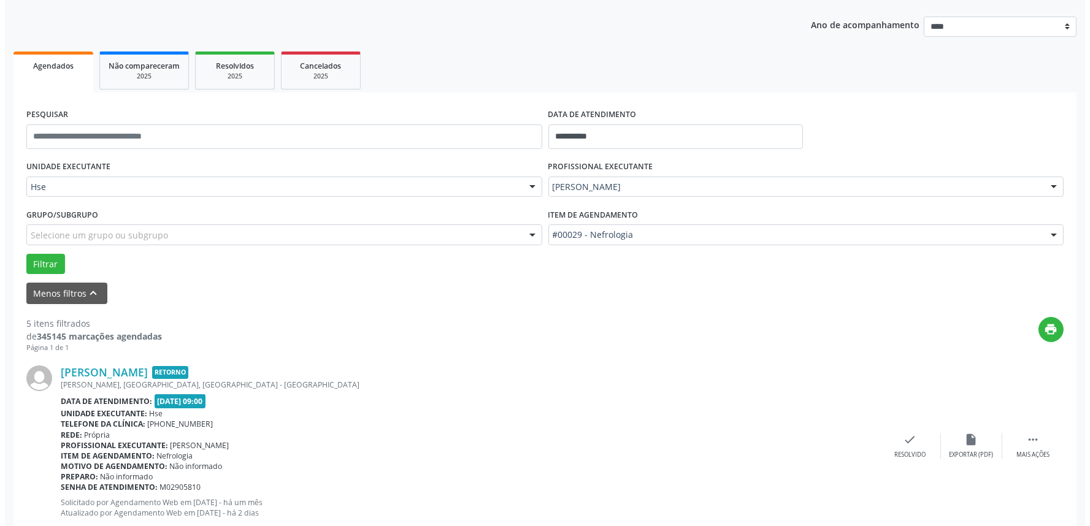
scroll to position [340, 0]
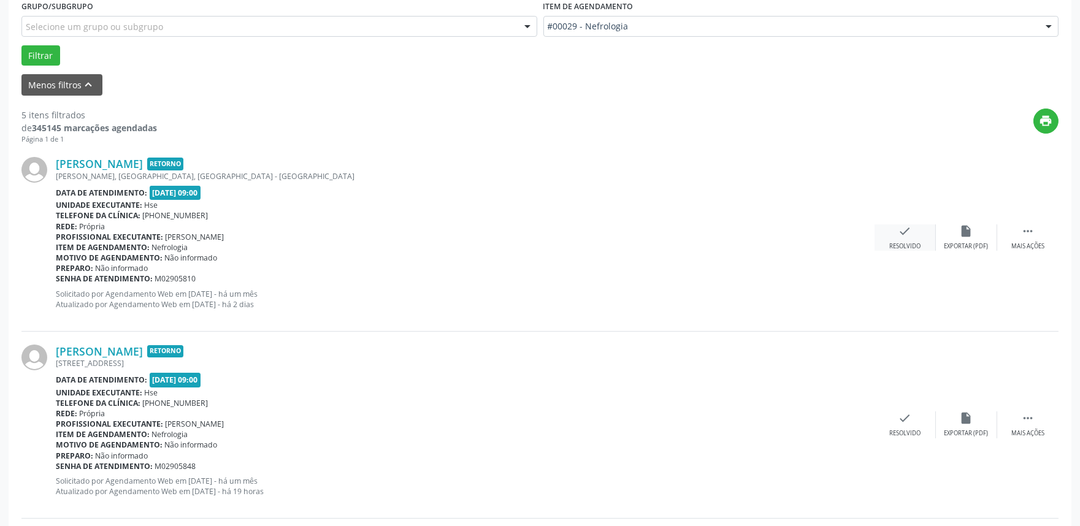
click at [898, 240] on div "check Resolvido" at bounding box center [905, 237] width 61 height 26
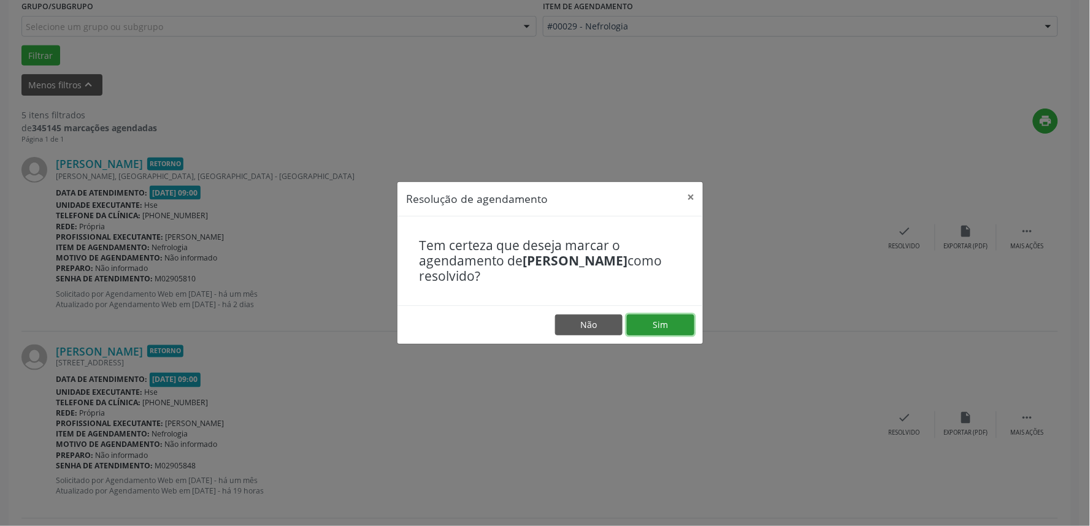
click at [654, 326] on button "Sim" at bounding box center [660, 325] width 67 height 21
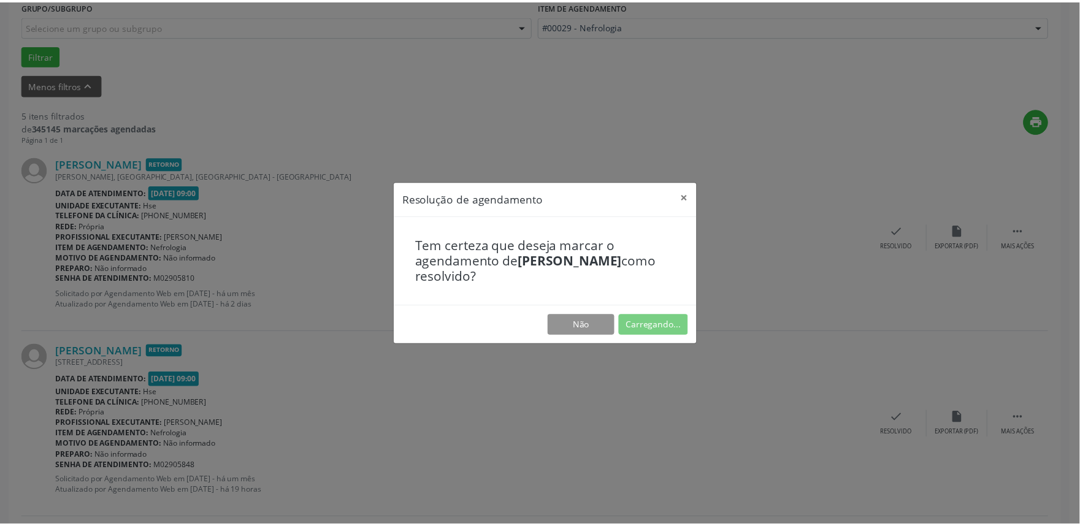
scroll to position [0, 0]
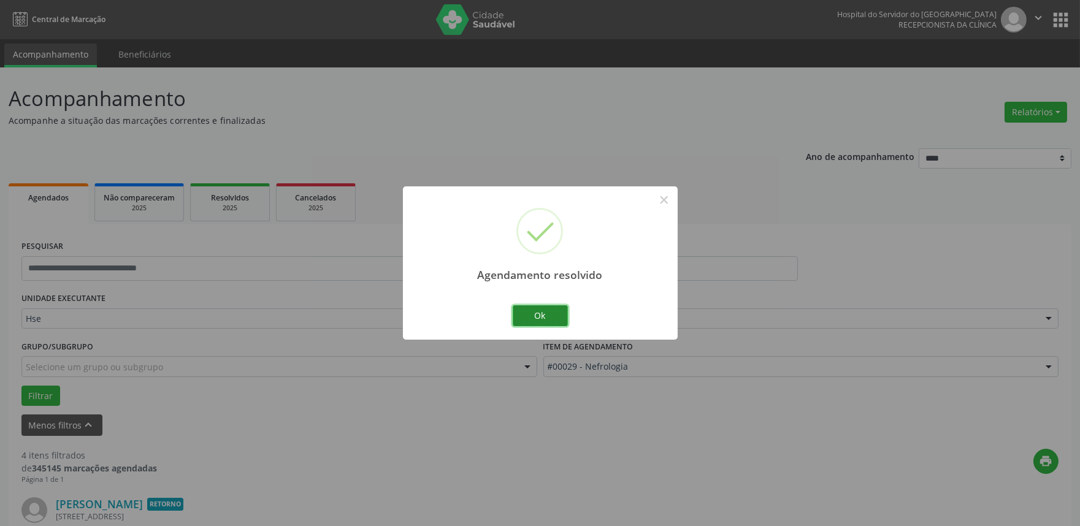
click at [538, 317] on button "Ok" at bounding box center [540, 315] width 55 height 21
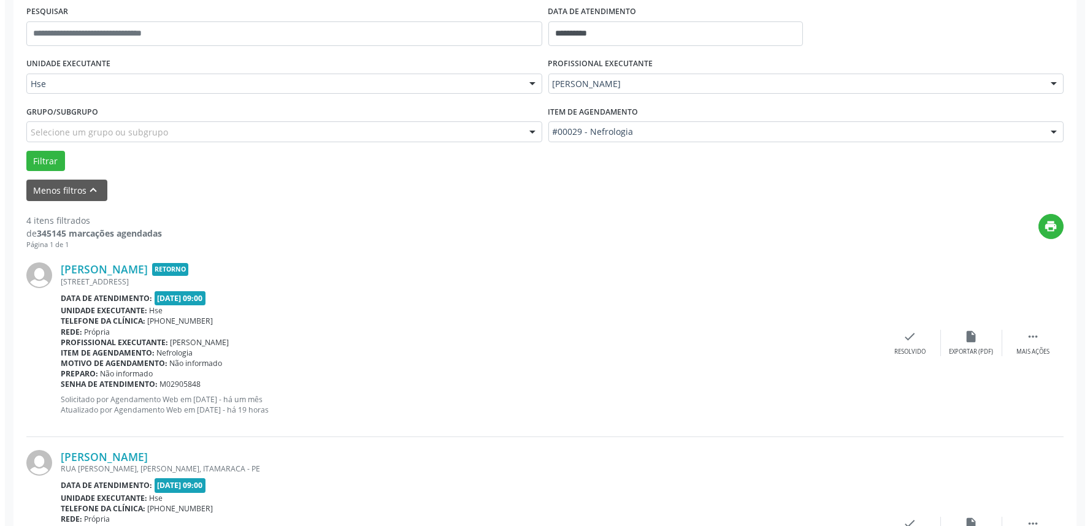
scroll to position [340, 0]
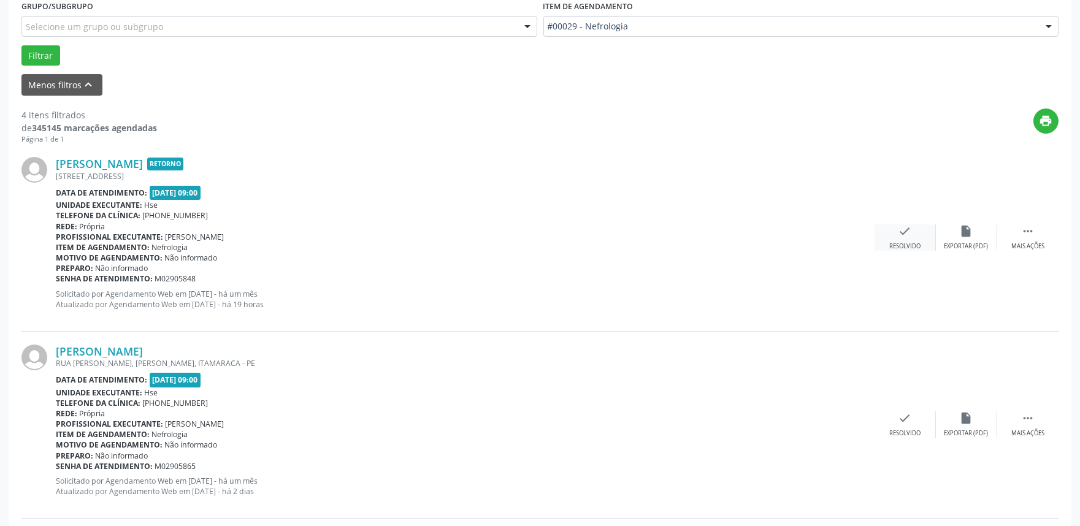
drag, startPoint x: 896, startPoint y: 229, endPoint x: 885, endPoint y: 236, distance: 12.9
click at [885, 236] on div "check Resolvido" at bounding box center [905, 237] width 61 height 26
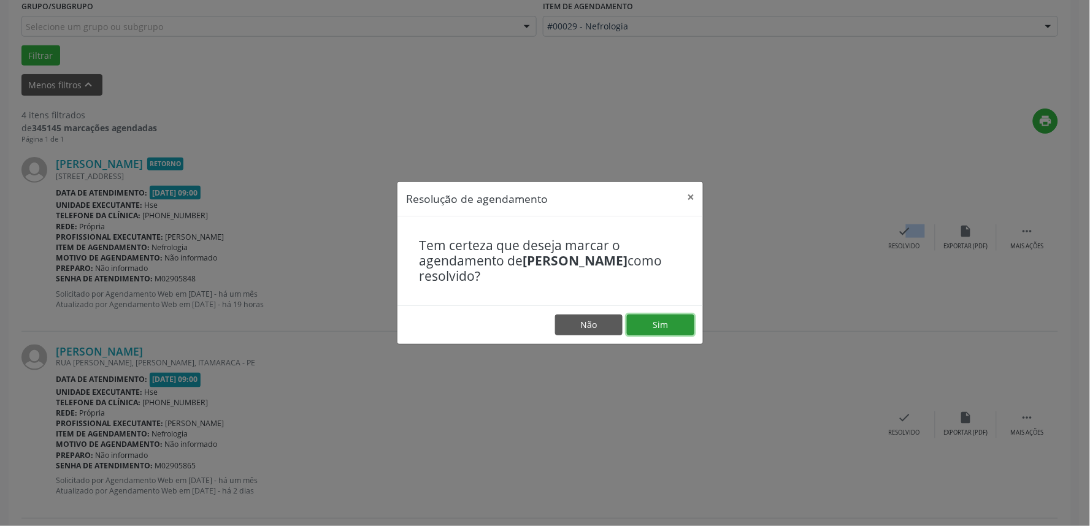
drag, startPoint x: 646, startPoint y: 323, endPoint x: 637, endPoint y: 324, distance: 9.3
click at [647, 322] on button "Sim" at bounding box center [660, 325] width 67 height 21
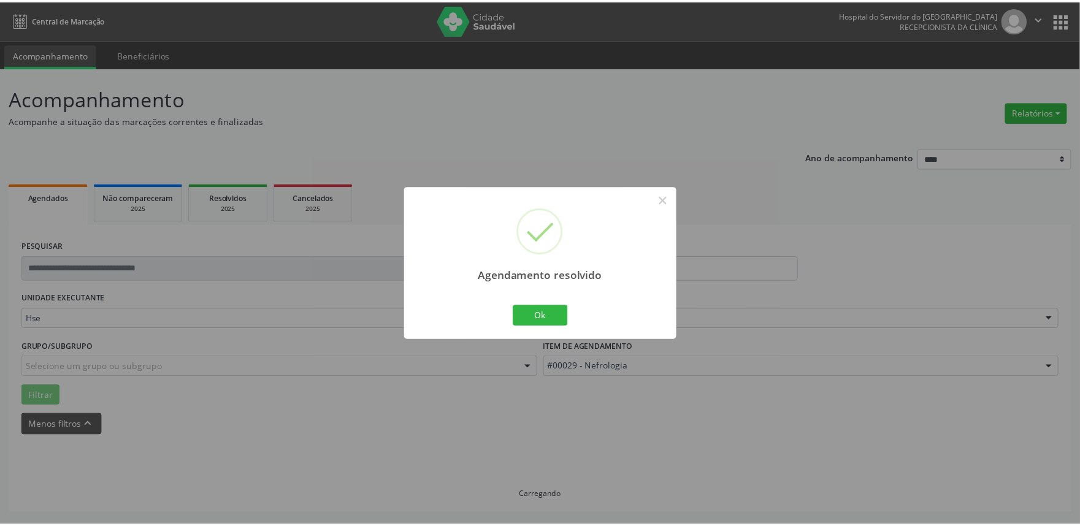
scroll to position [0, 0]
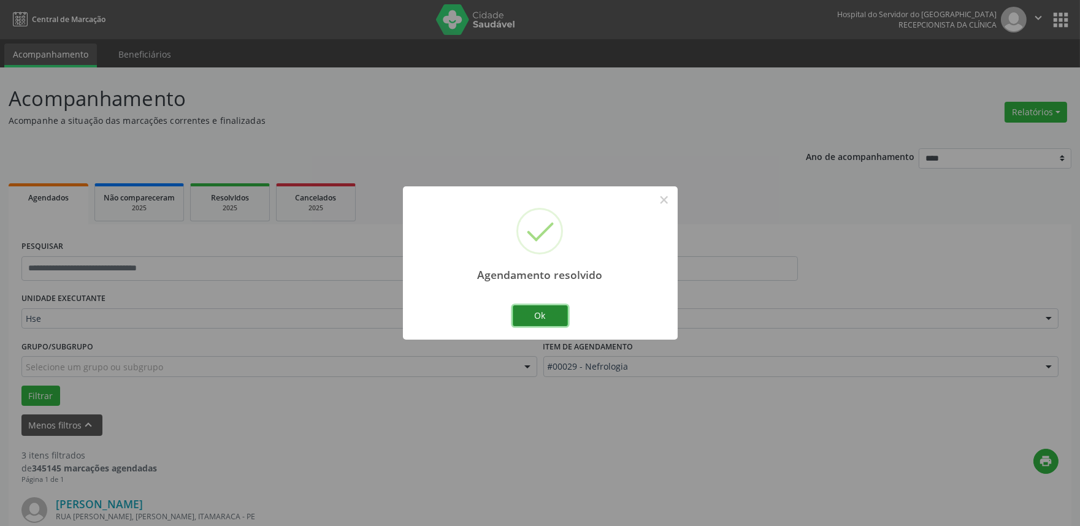
click at [525, 307] on button "Ok" at bounding box center [540, 315] width 55 height 21
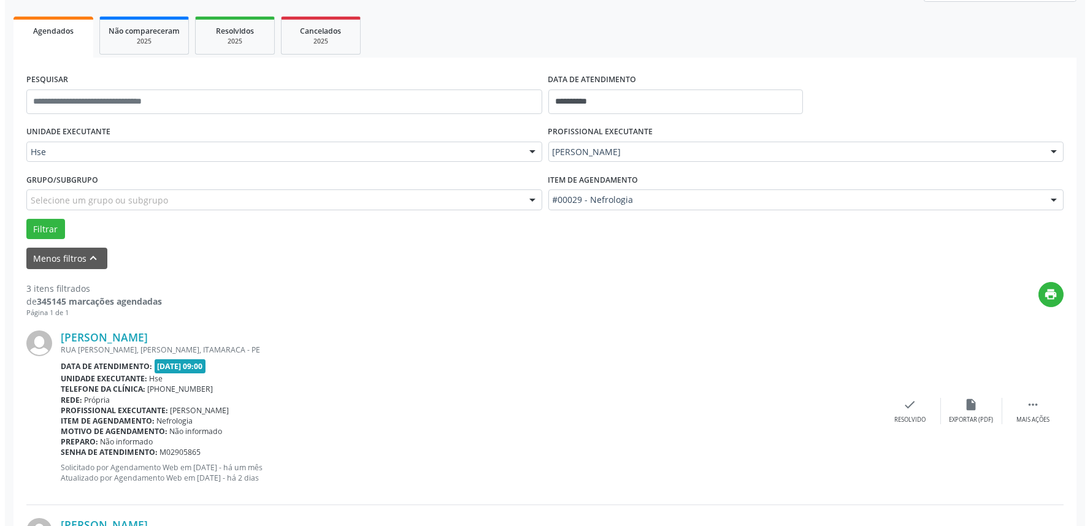
scroll to position [340, 0]
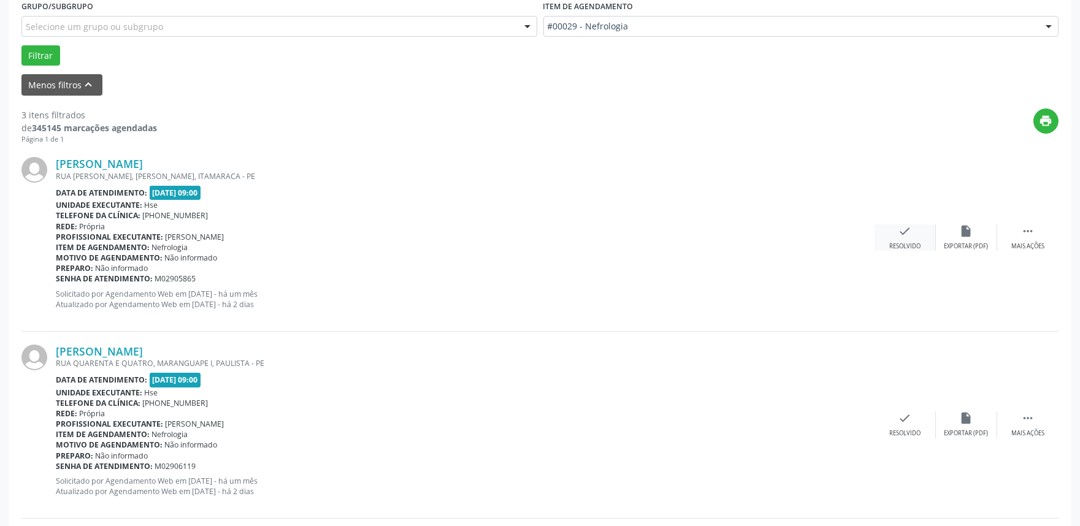
click at [899, 235] on icon "check" at bounding box center [905, 230] width 13 height 13
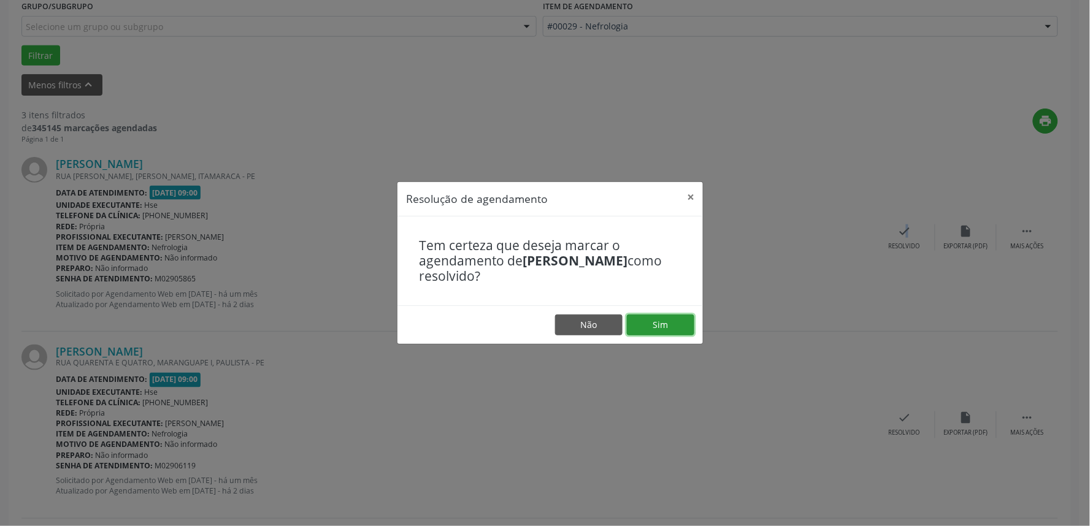
click at [653, 327] on button "Sim" at bounding box center [660, 325] width 67 height 21
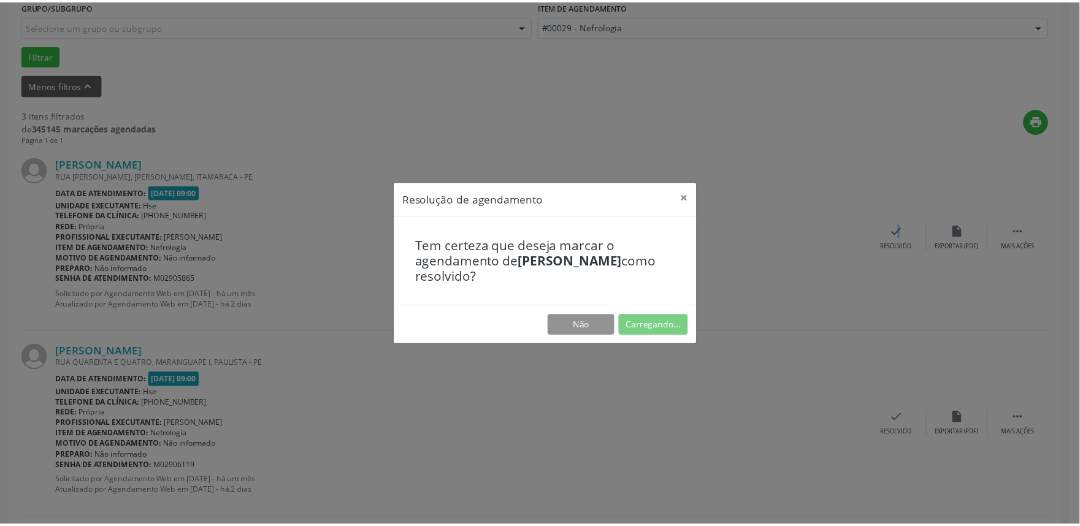
scroll to position [0, 0]
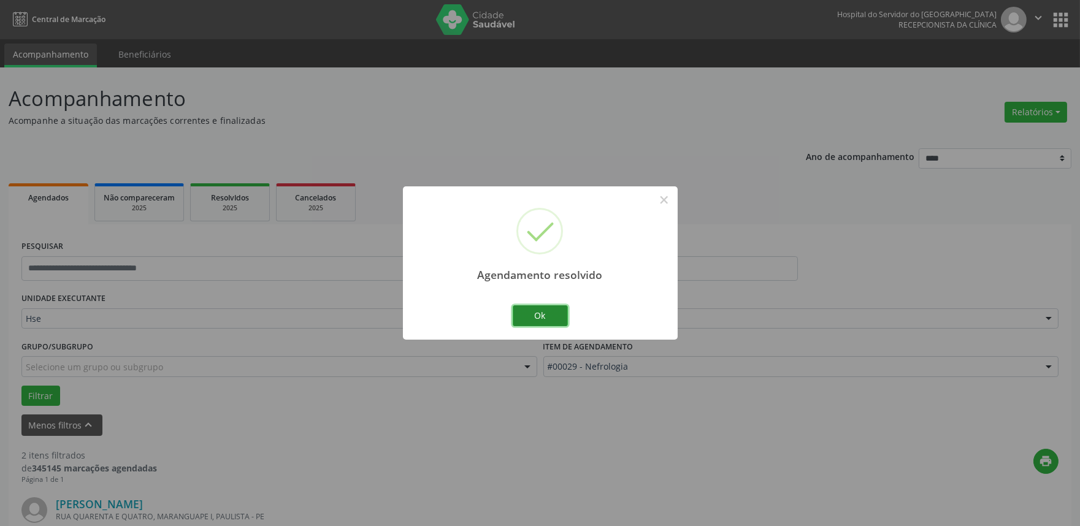
click at [537, 313] on button "Ok" at bounding box center [540, 315] width 55 height 21
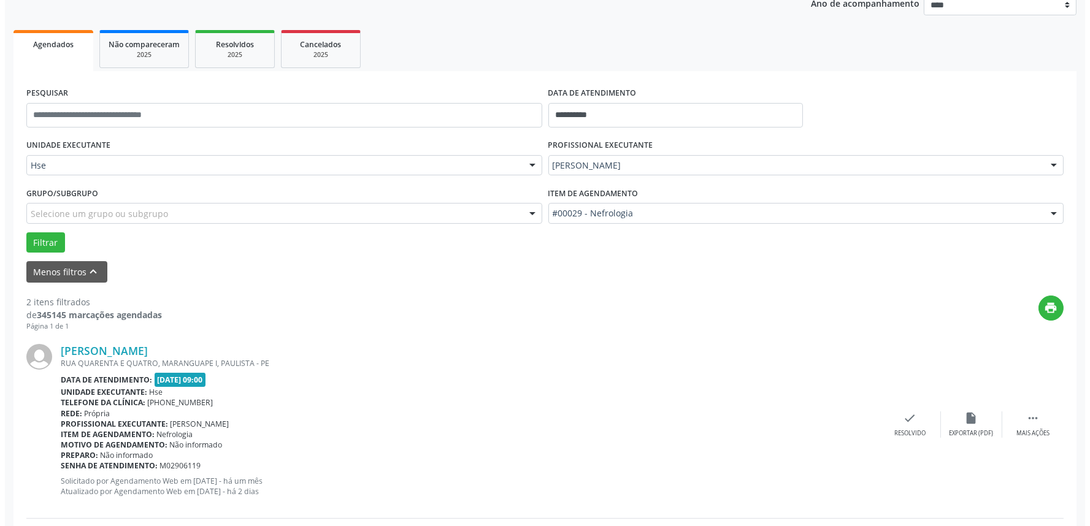
scroll to position [272, 0]
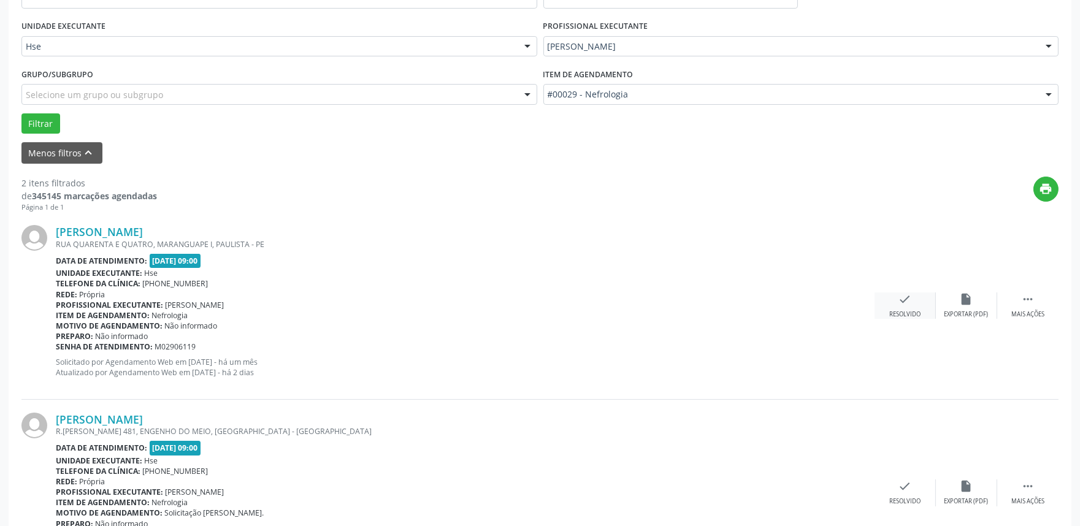
click at [899, 312] on div "Resolvido" at bounding box center [904, 314] width 31 height 9
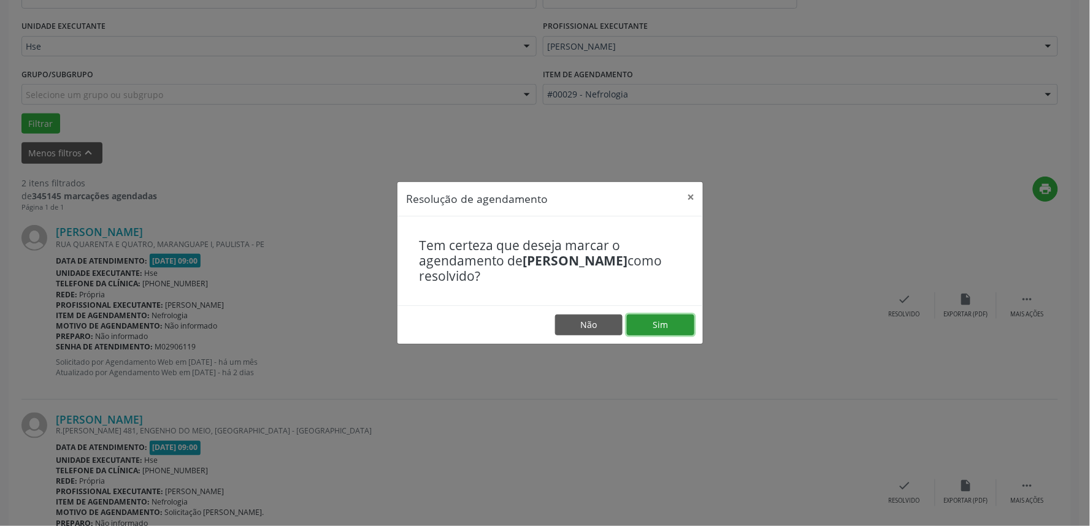
click at [653, 330] on button "Sim" at bounding box center [660, 325] width 67 height 21
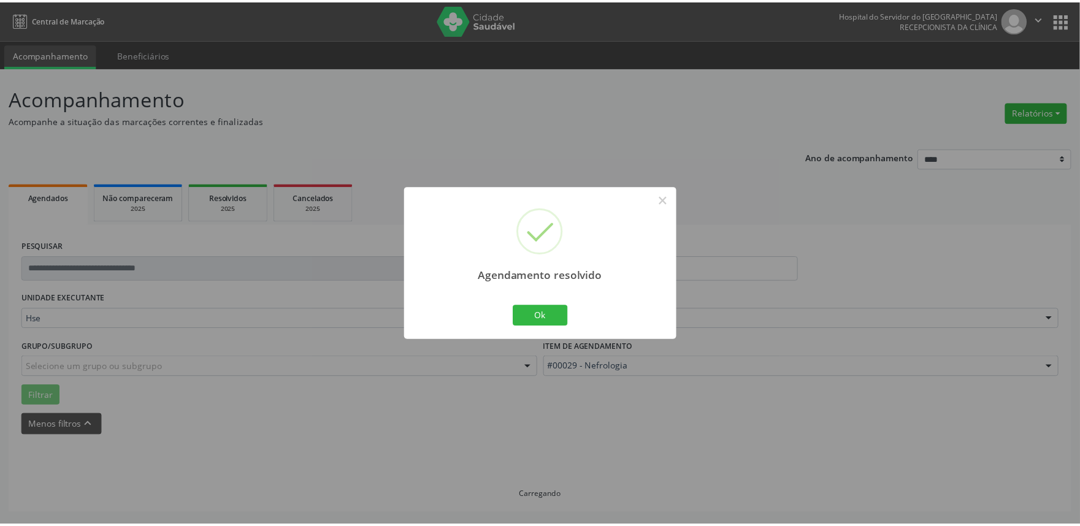
scroll to position [0, 0]
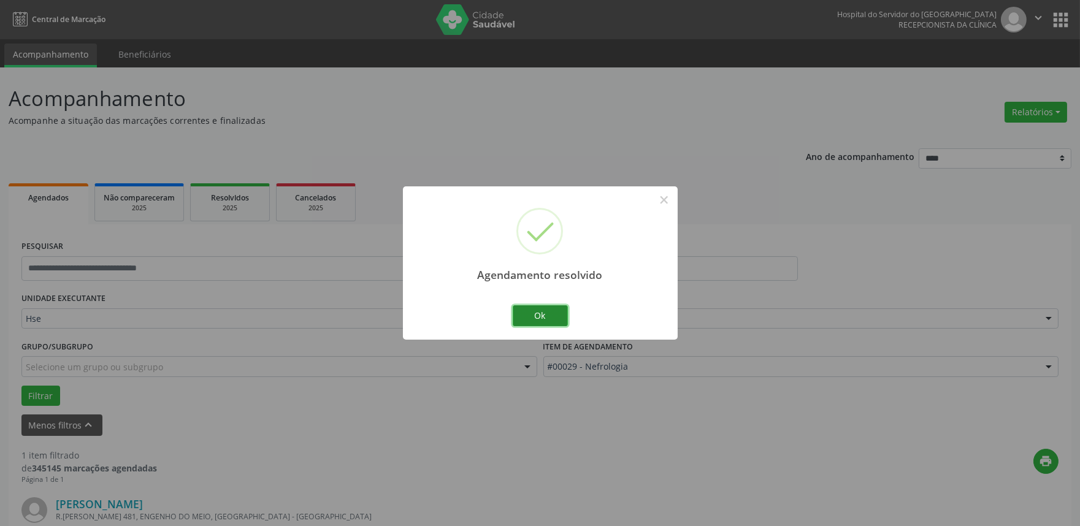
click at [553, 319] on button "Ok" at bounding box center [540, 315] width 55 height 21
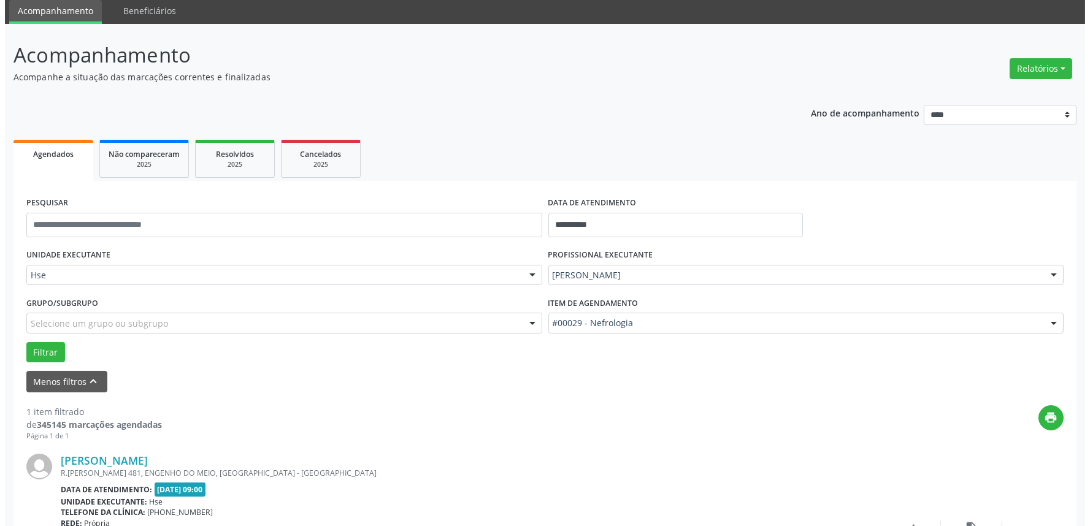
scroll to position [166, 0]
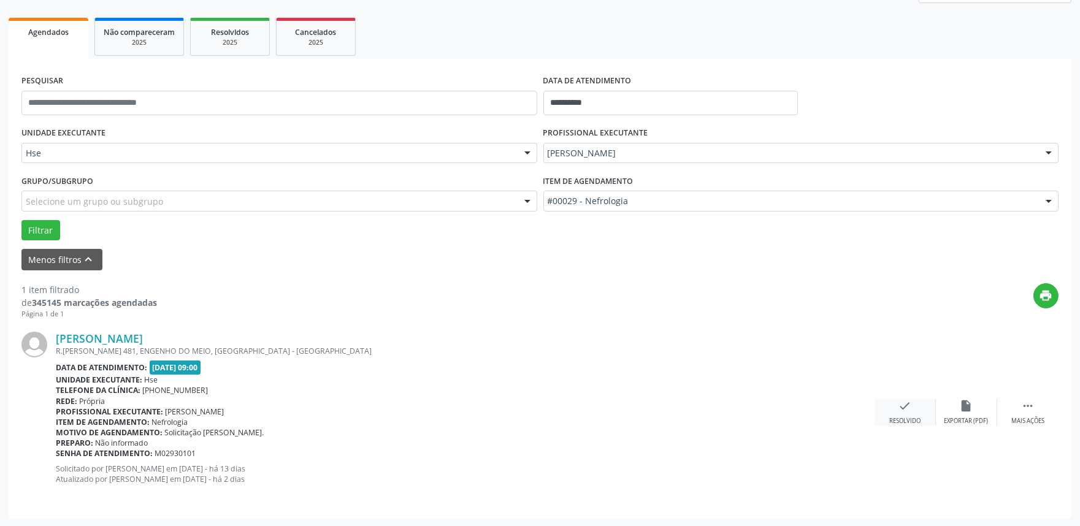
click at [894, 404] on div "check Resolvido" at bounding box center [905, 412] width 61 height 26
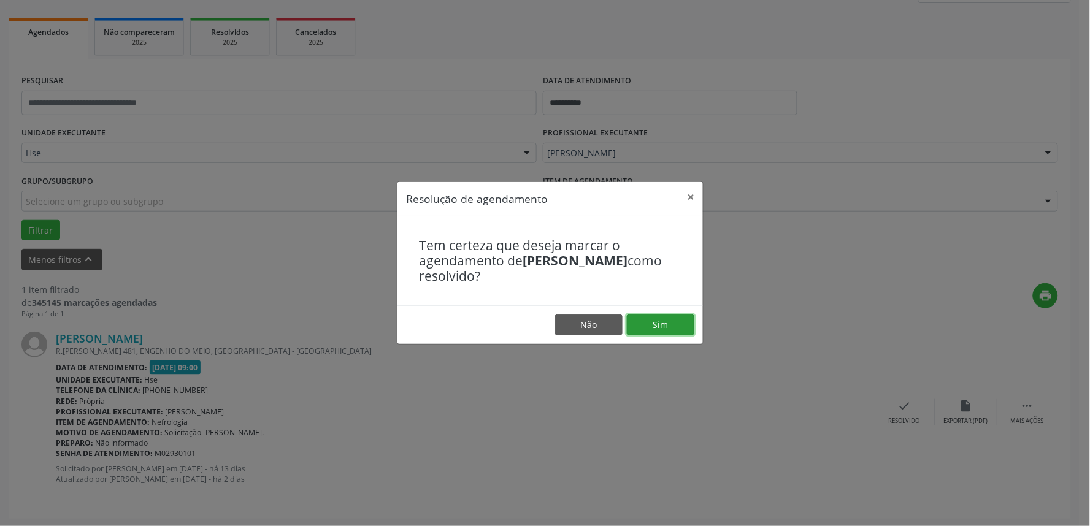
click at [636, 319] on button "Sim" at bounding box center [660, 325] width 67 height 21
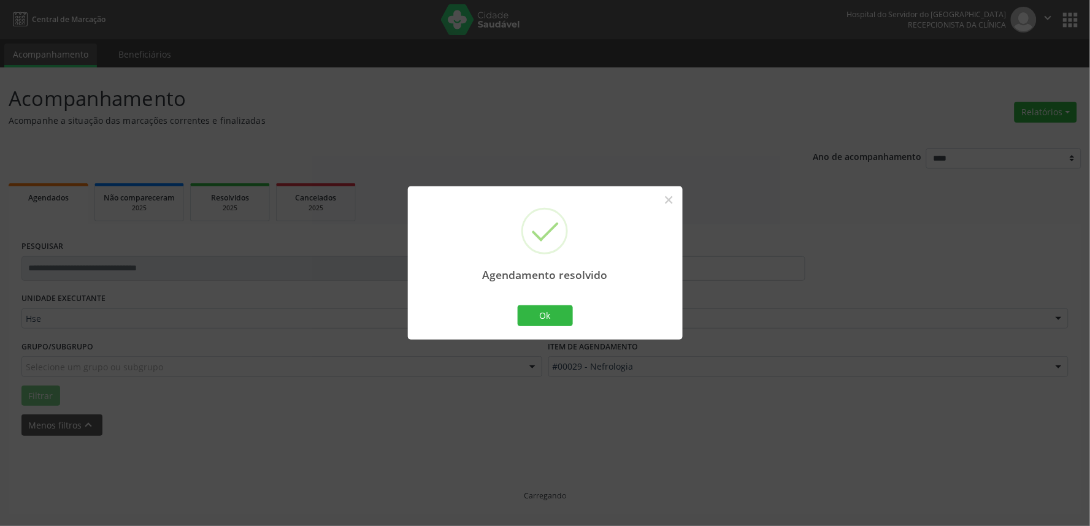
scroll to position [0, 0]
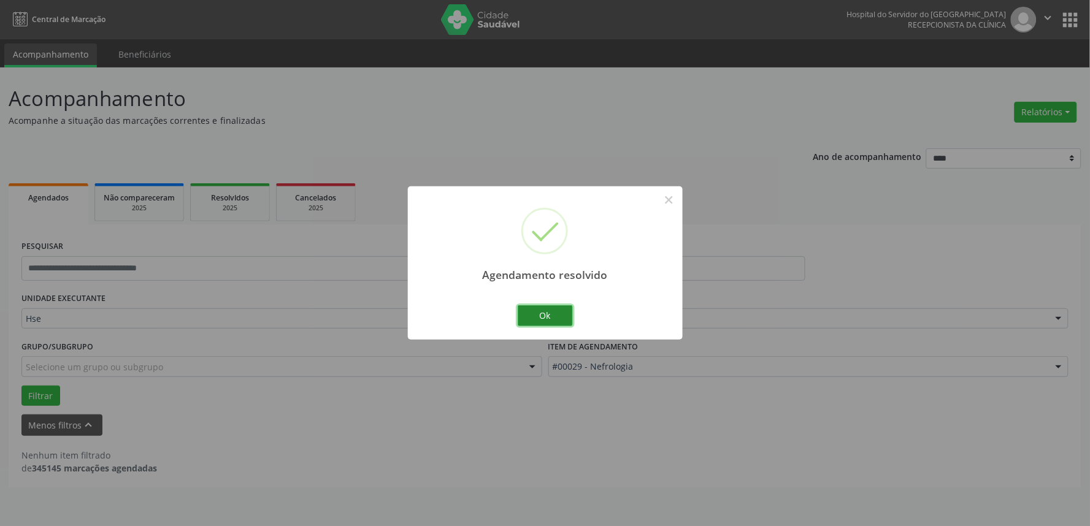
click at [529, 315] on button "Ok" at bounding box center [545, 315] width 55 height 21
